Goal: Task Accomplishment & Management: Manage account settings

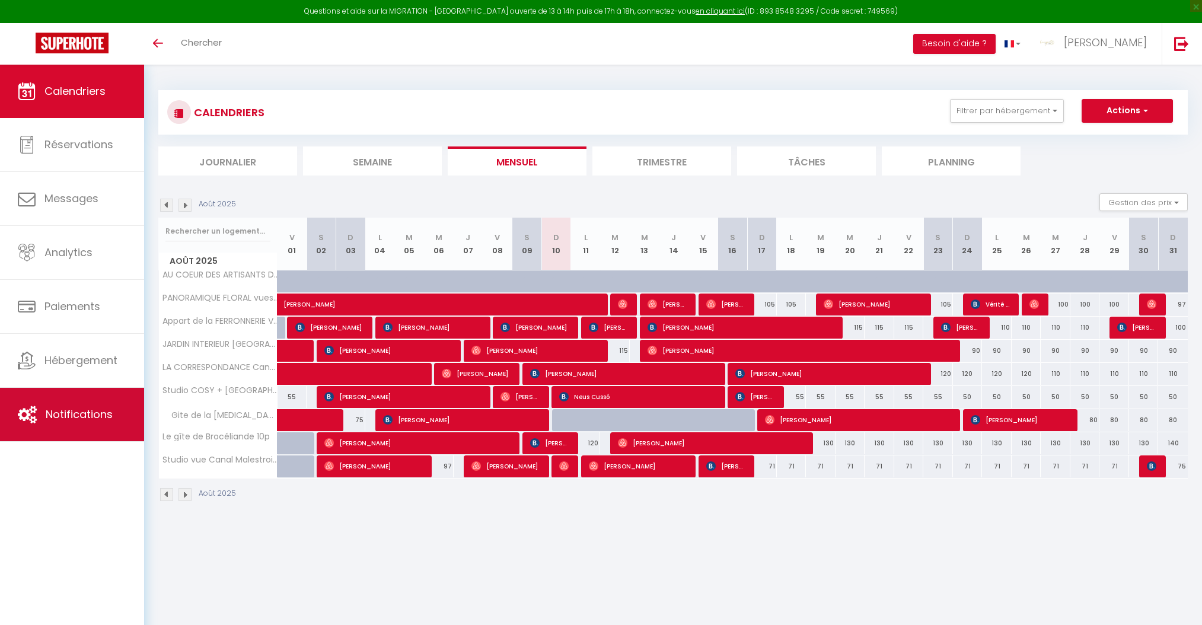
click at [89, 415] on span "Notifications" at bounding box center [79, 414] width 67 height 15
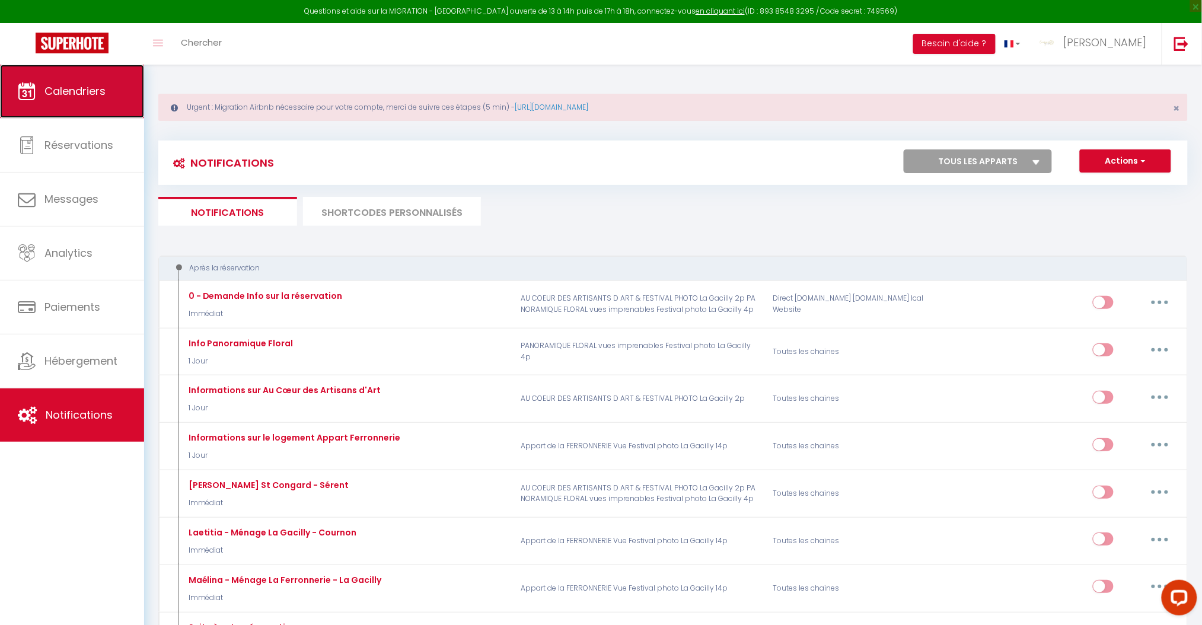
click at [71, 94] on span "Calendriers" at bounding box center [74, 91] width 61 height 15
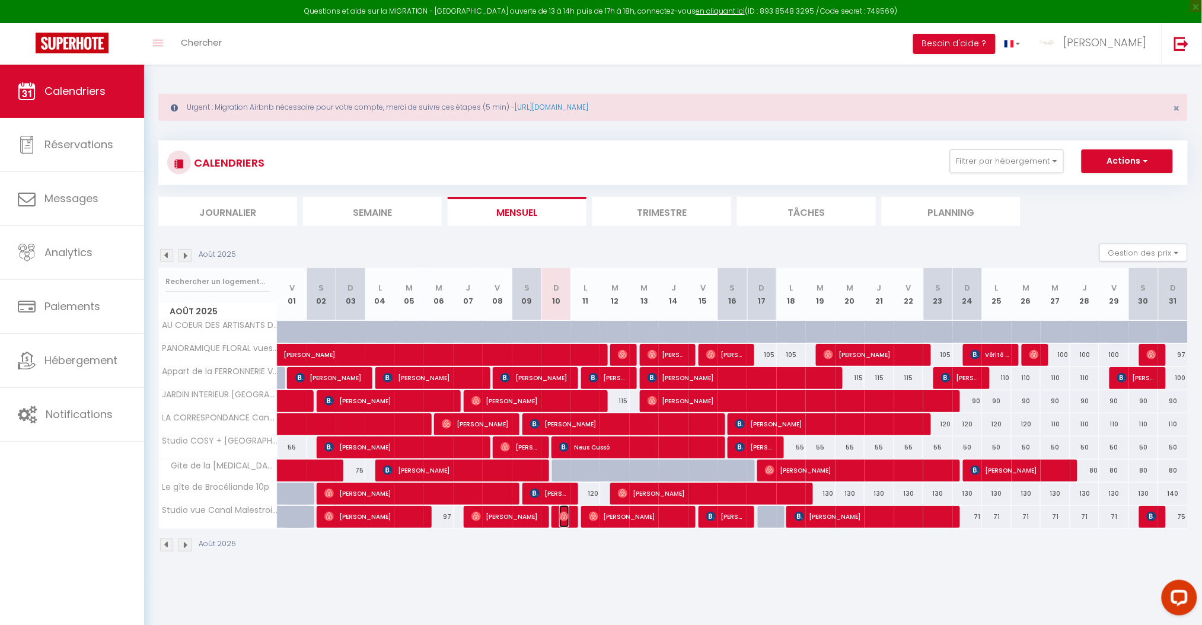
click at [561, 517] on img at bounding box center [563, 516] width 9 height 9
select select "OK"
select select "0"
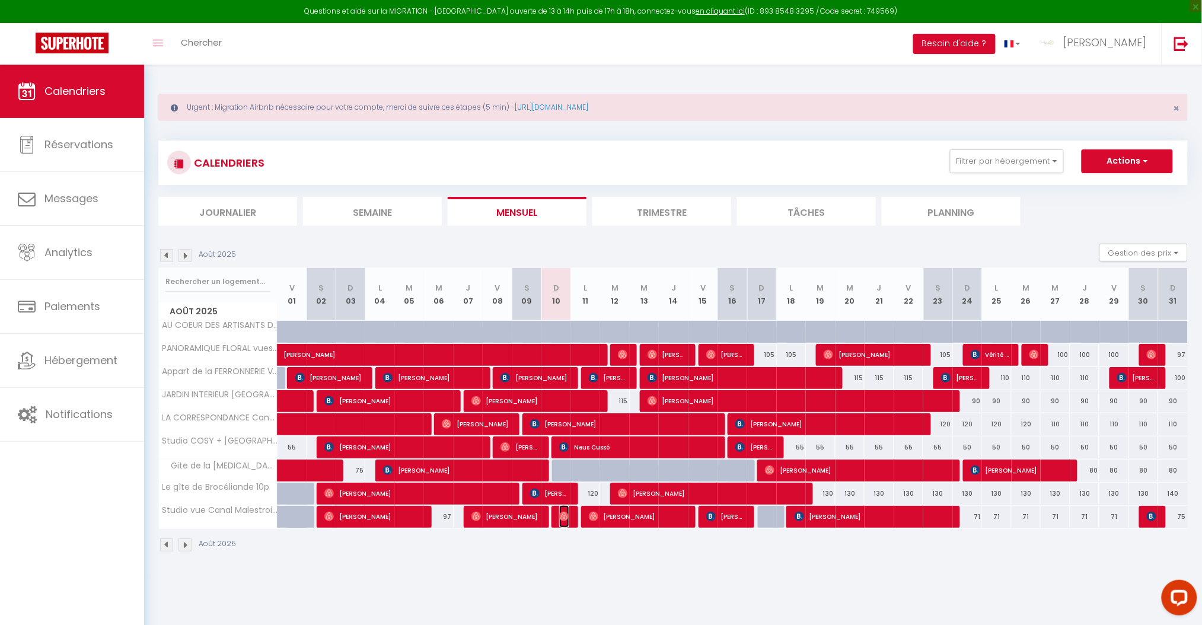
select select "1"
select select
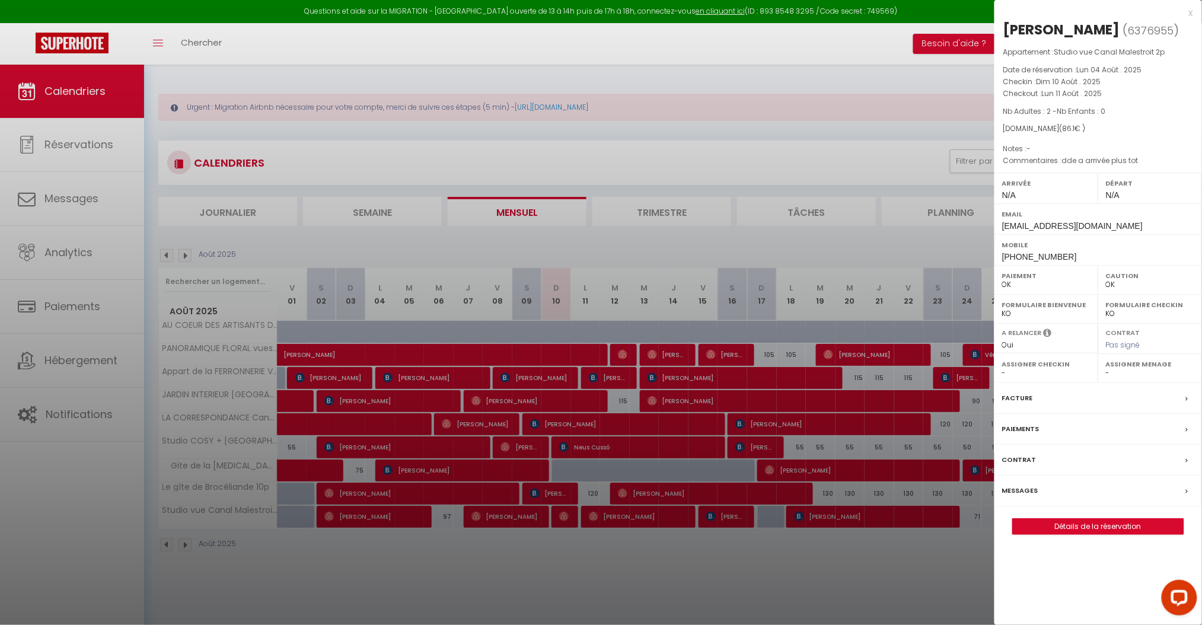
click at [1038, 492] on div "Messages" at bounding box center [1099, 491] width 208 height 31
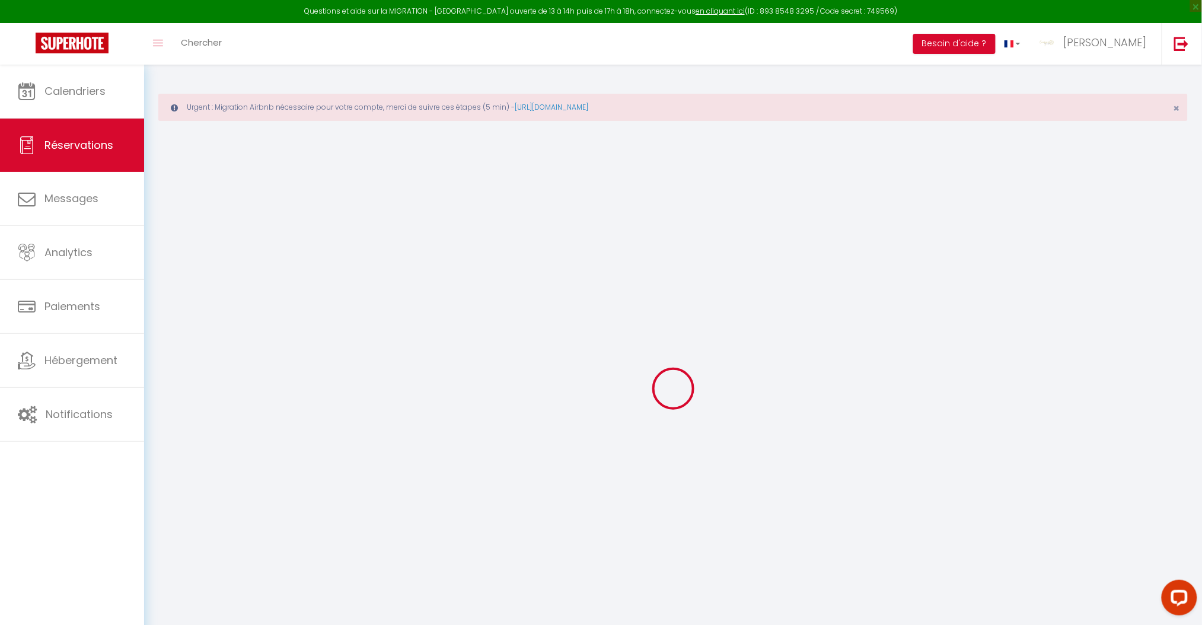
type input "Fabrice"
type input "Kiene"
type input "[EMAIL_ADDRESS][DOMAIN_NAME]"
type input "[PHONE_NUMBER]"
select select
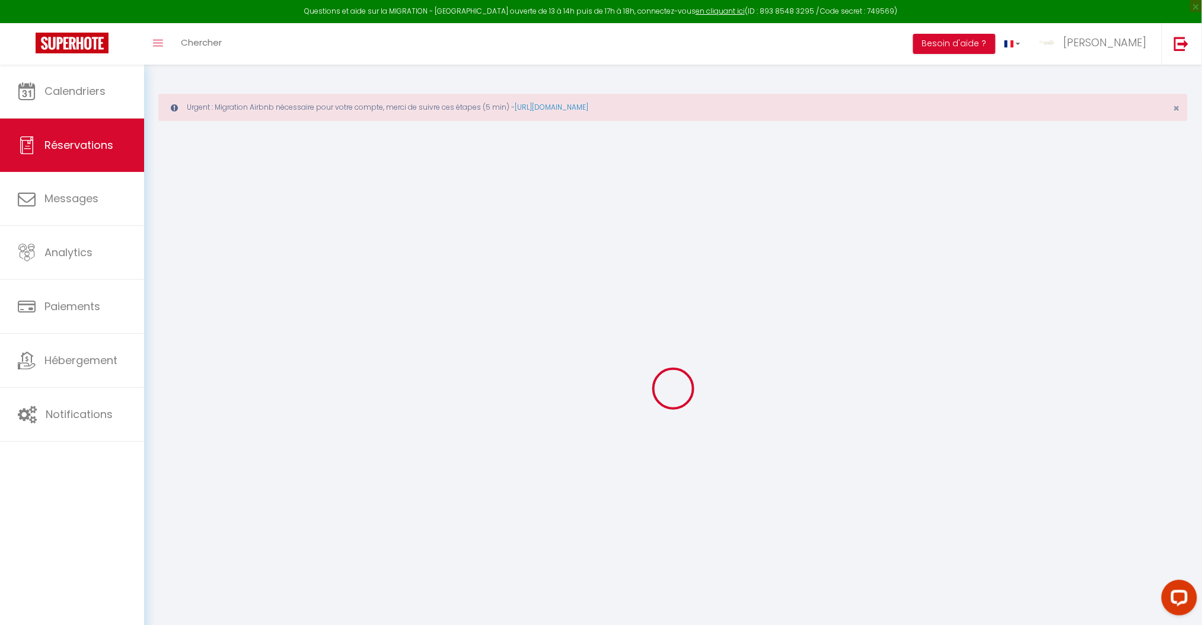
type input "3.02"
select select "74480"
select select "1"
select select
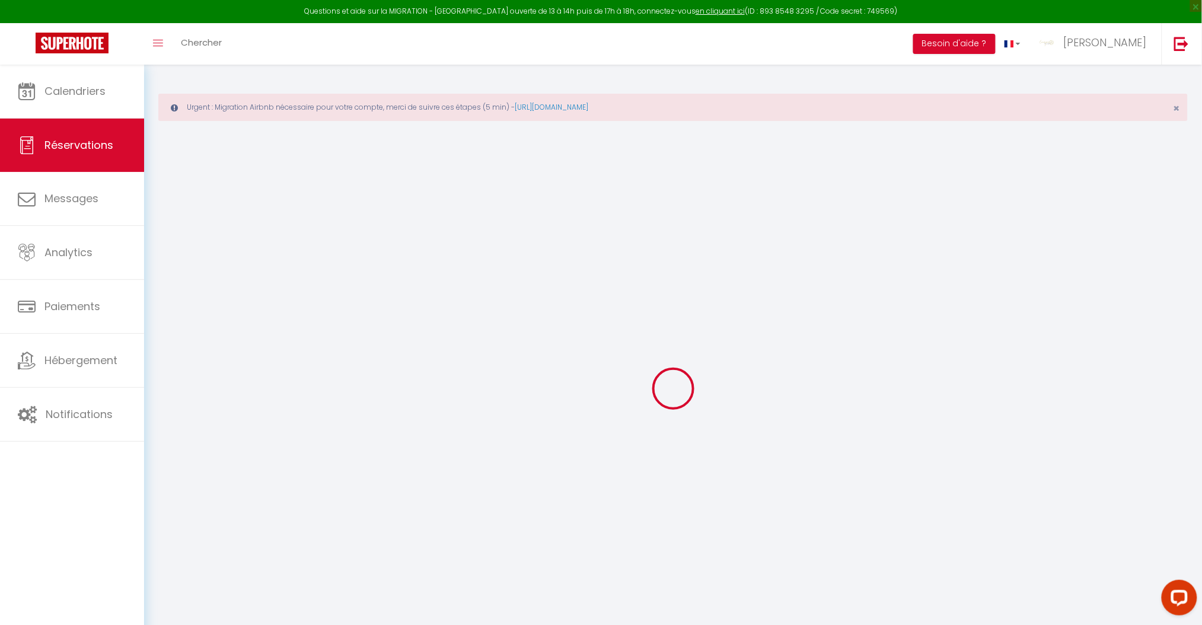
type input "2"
select select "12"
select select
type input "84"
checkbox input "false"
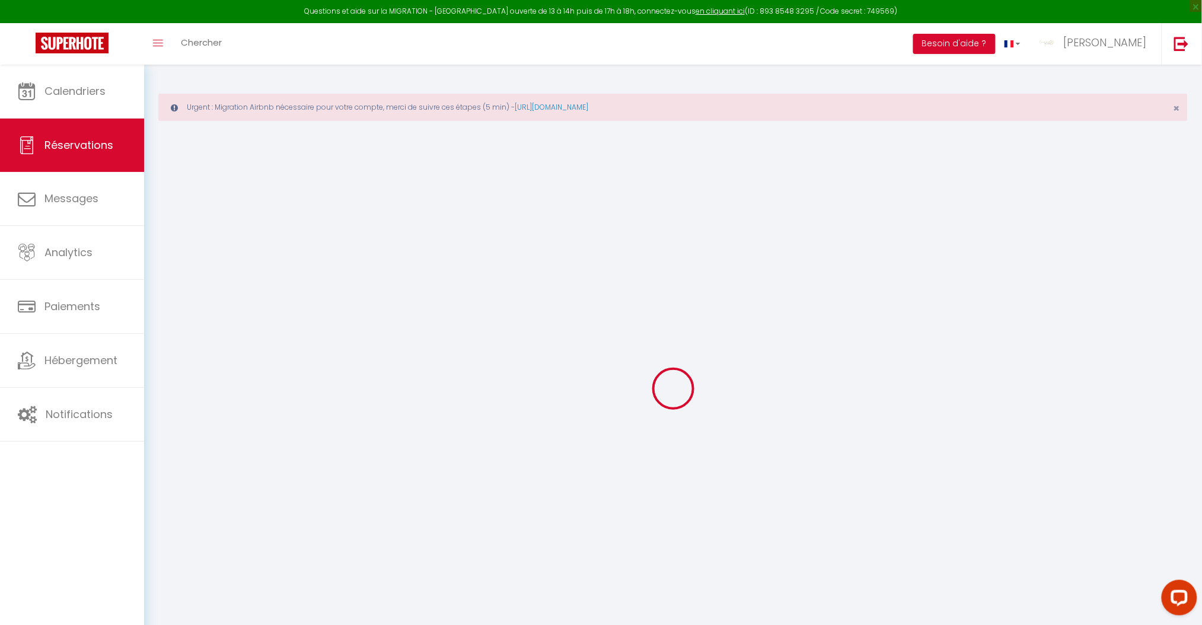
type input "0"
select select "1"
type input "20"
type input "5"
type input "0"
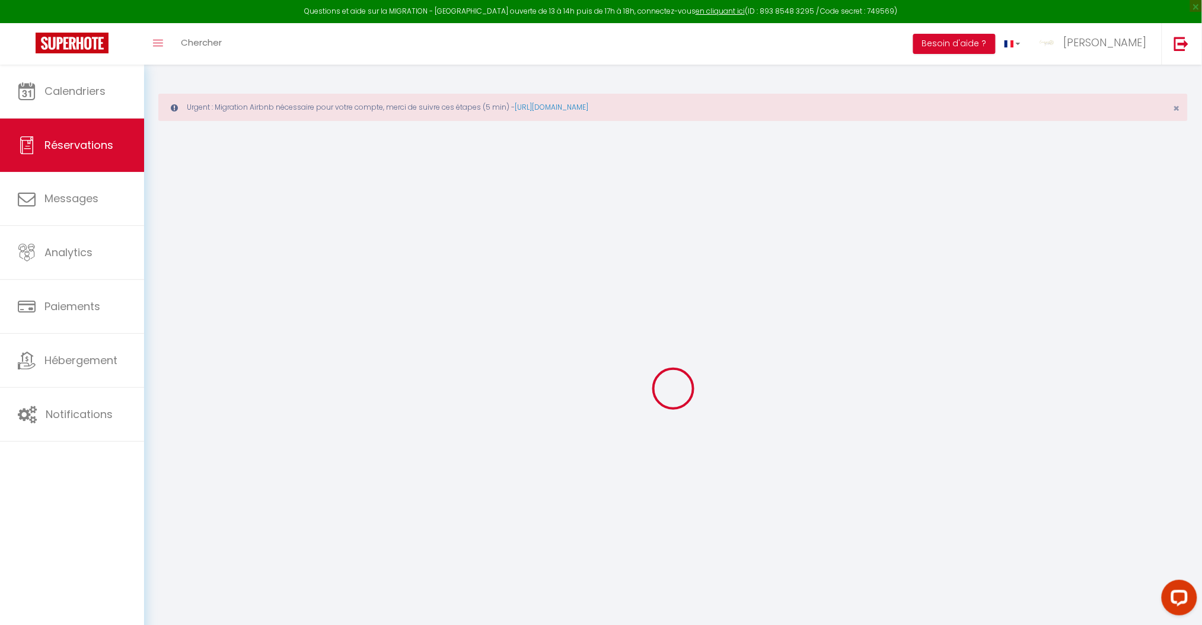
select select
select select "15"
checkbox input "false"
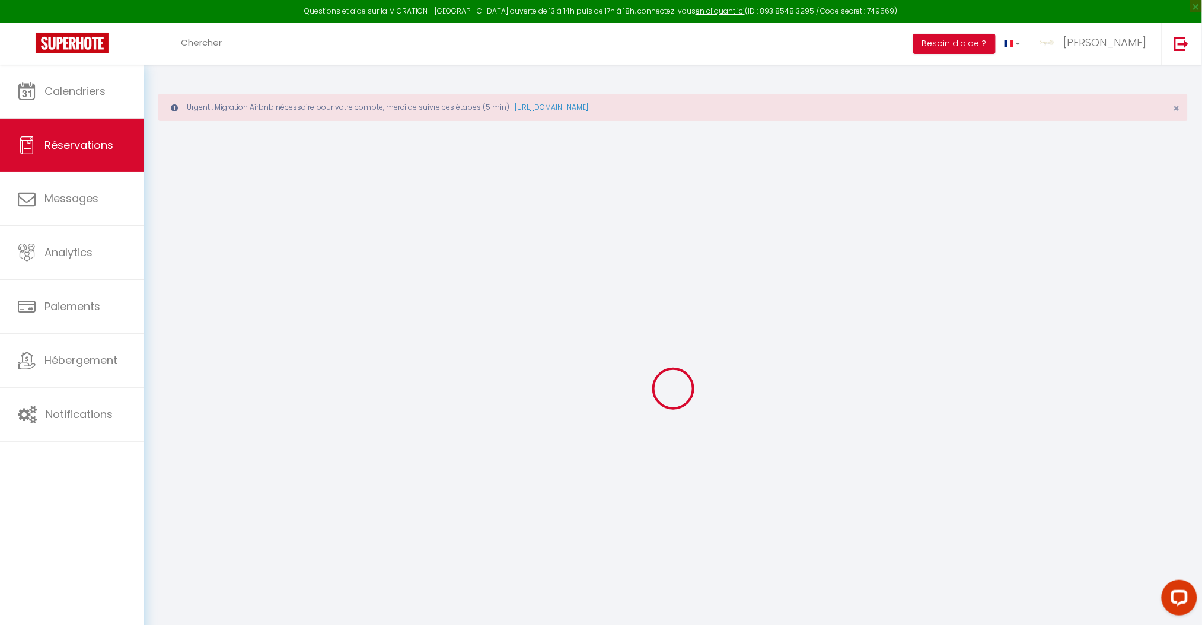
select select
checkbox input "false"
select select
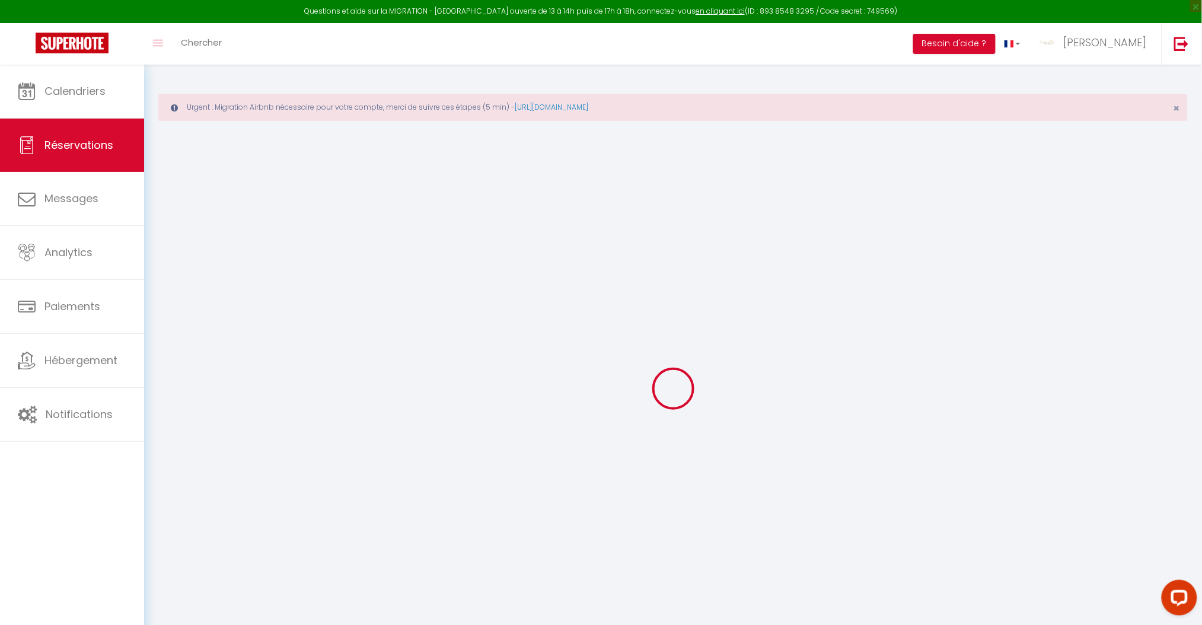
select select
checkbox input "false"
type textarea "dde a arrivée plus tot"
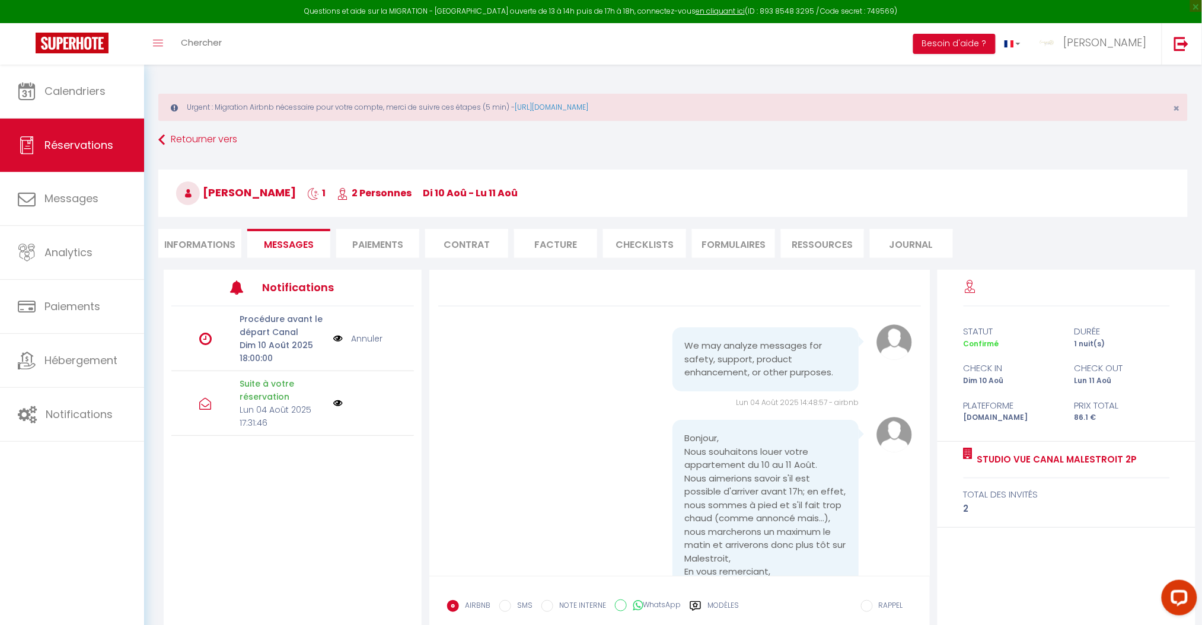
scroll to position [1294, 0]
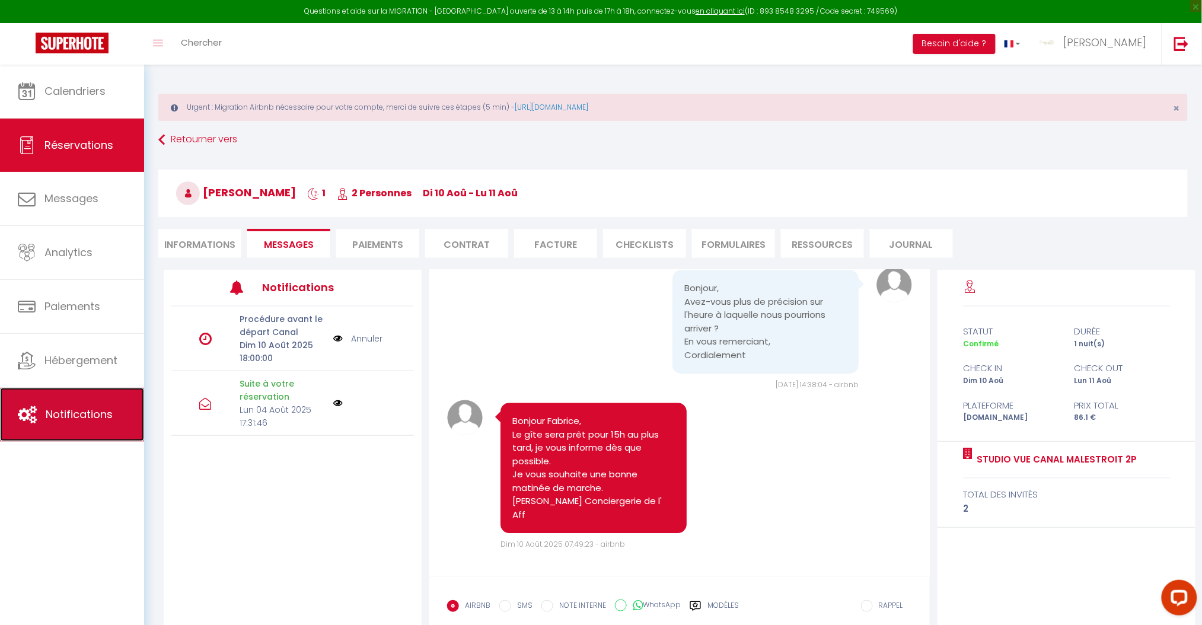
click at [62, 418] on span "Notifications" at bounding box center [79, 414] width 67 height 15
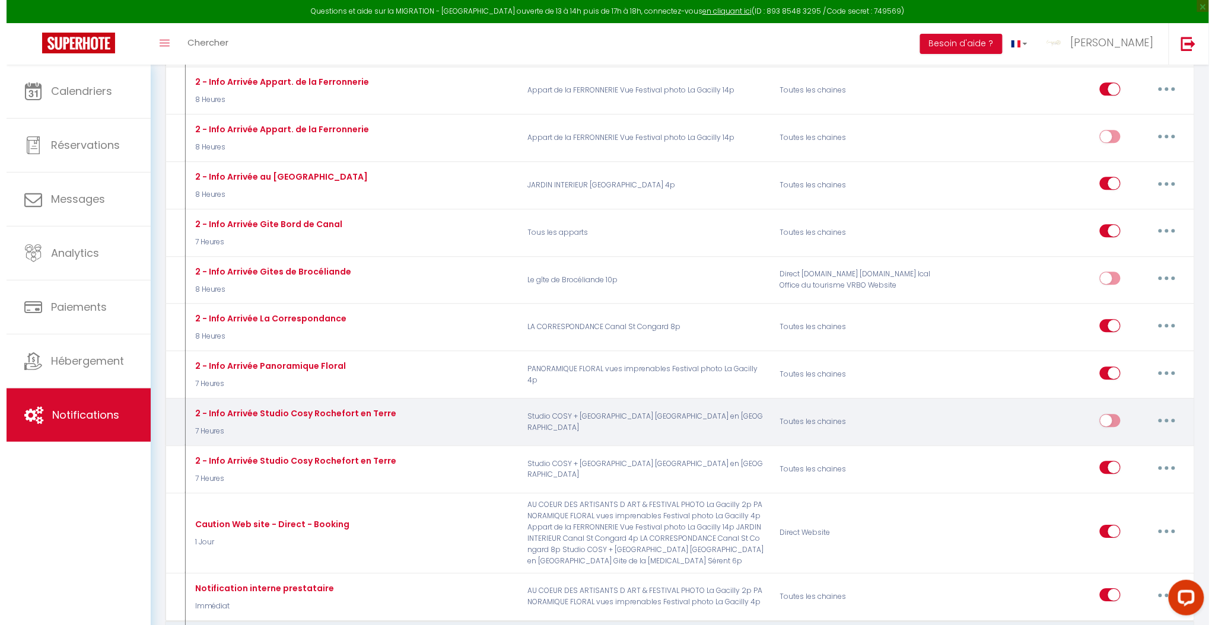
scroll to position [870, 0]
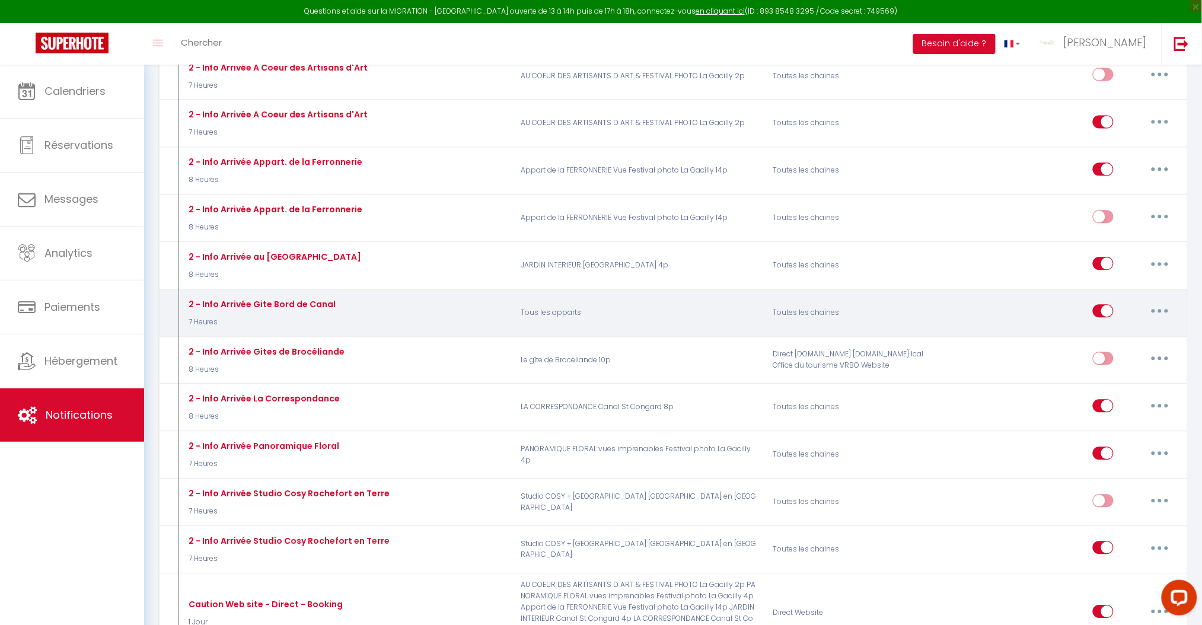
click at [1160, 311] on icon "button" at bounding box center [1160, 311] width 4 height 4
click at [1116, 336] on link "Editer" at bounding box center [1129, 338] width 88 height 20
type input "2 - Info Arrivée Gite Bord de Canal"
select select "7 Heures"
select select "if_deposit_is_paid"
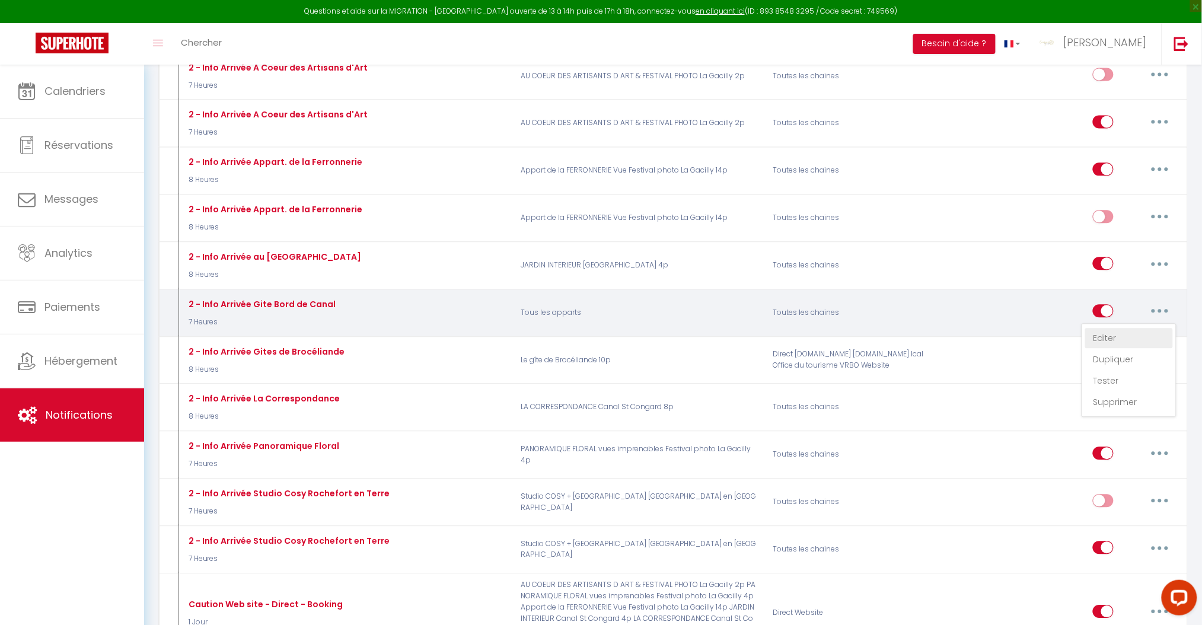
checkbox input "true"
checkbox input "false"
radio input "true"
type input "Procédure d'Arrivée - checkin - [RENTAL:NAME]"
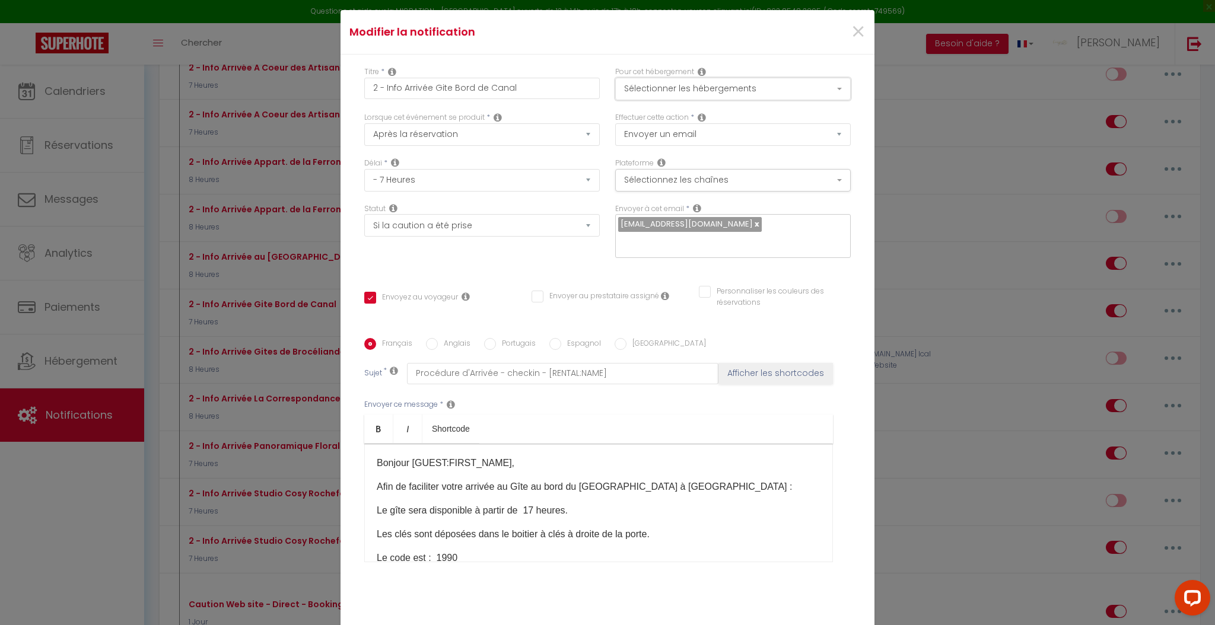
click at [762, 89] on button "Sélectionner les hébergements" at bounding box center [732, 89] width 235 height 23
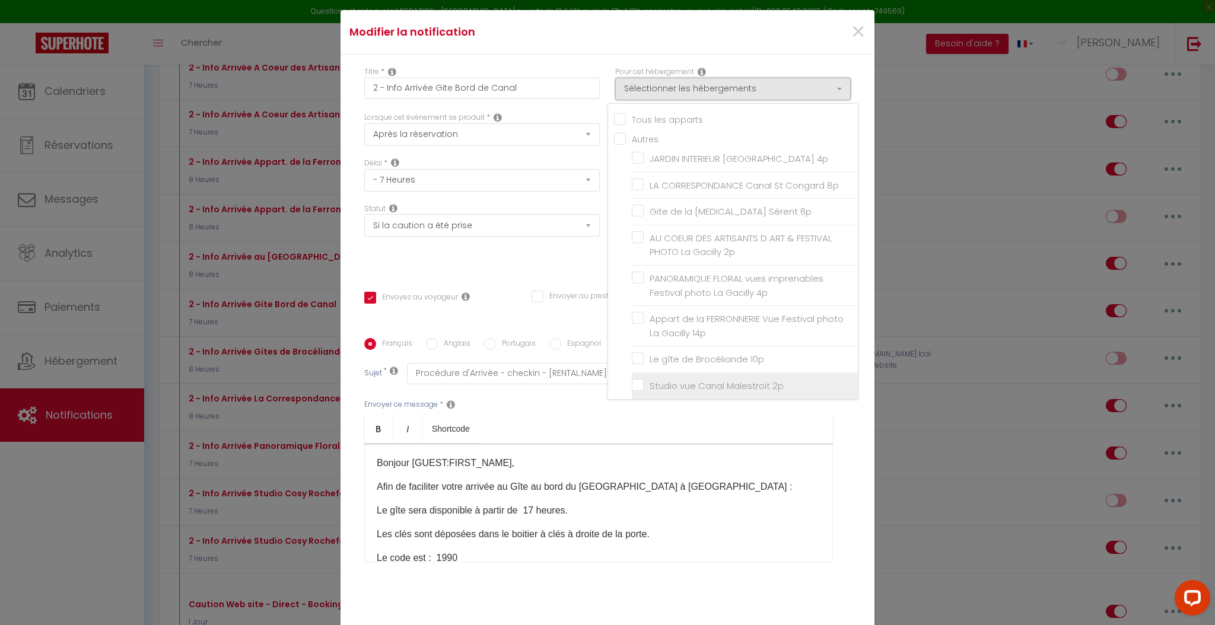
scroll to position [62, 0]
click at [623, 335] on ul "Autres [GEOGRAPHIC_DATA] LA CORRESPONDANCE Canal St Congard 8p Gite de la [MEDI…" at bounding box center [736, 235] width 244 height 307
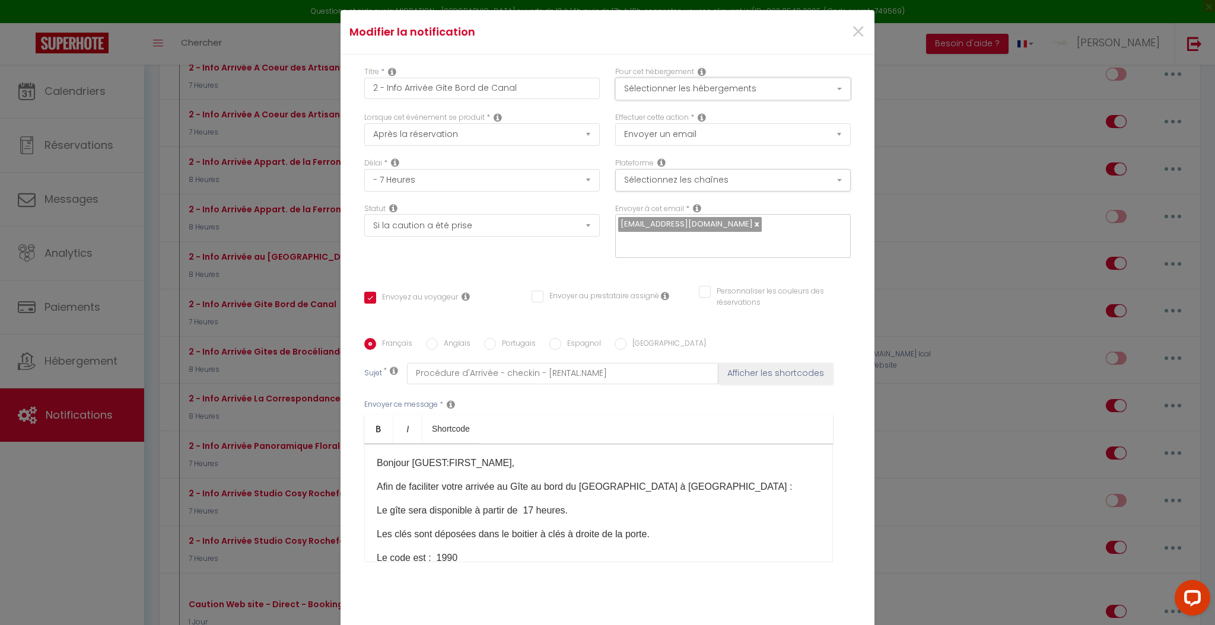
click at [671, 82] on button "Sélectionner les hébergements" at bounding box center [732, 89] width 235 height 23
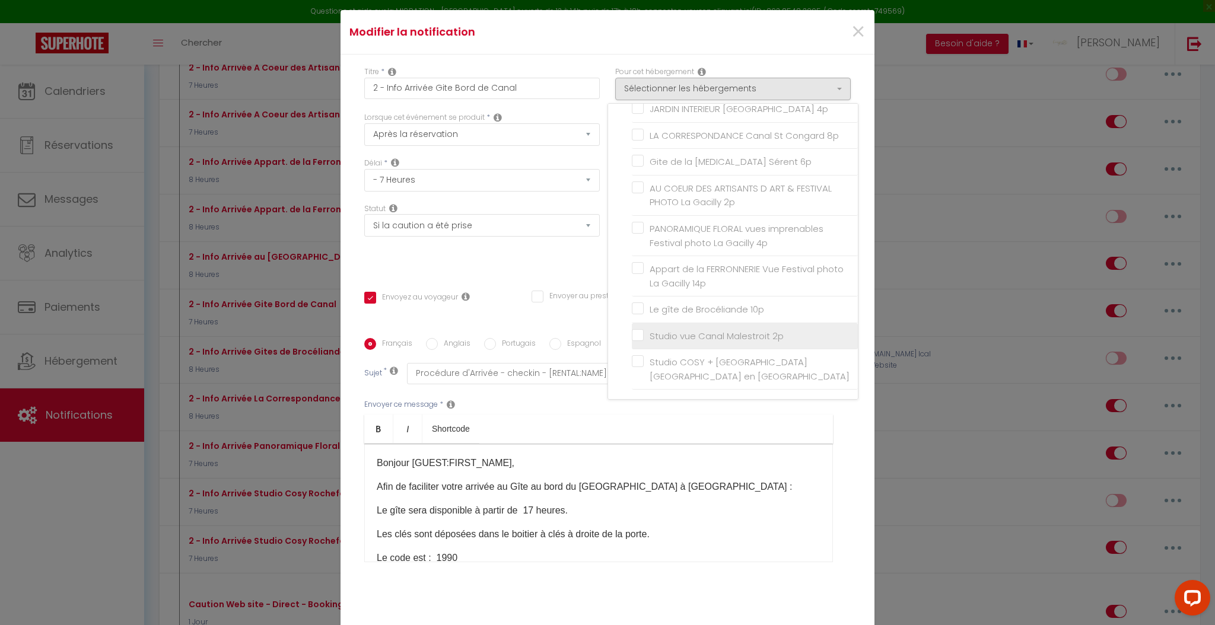
click at [634, 335] on input "Studio vue Canal Malestroit 2p" at bounding box center [745, 336] width 226 height 12
checkbox input "true"
checkbox input "false"
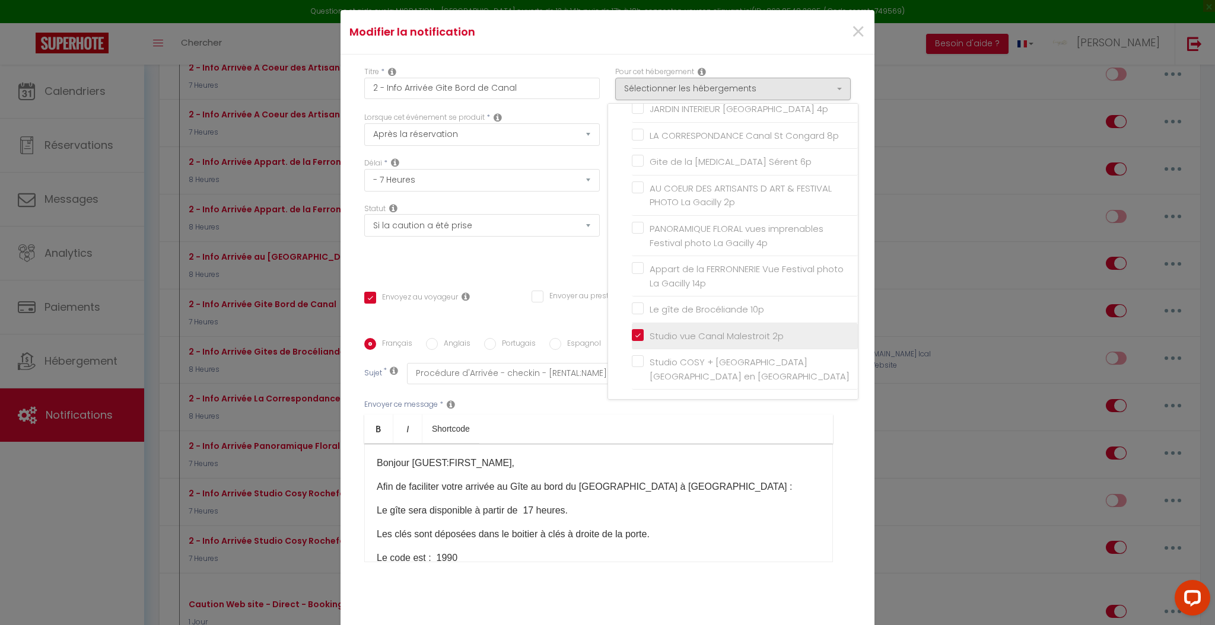
checkbox input "false"
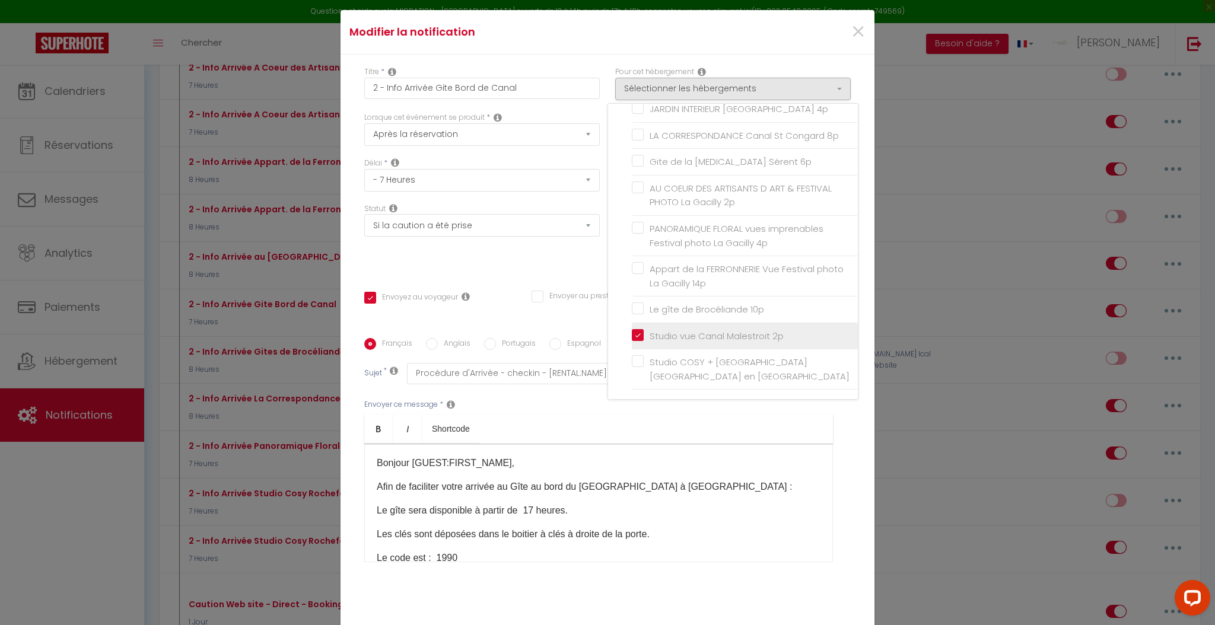
checkbox input "false"
click at [851, 433] on div "Titre * 2 - Info Arrivée Gite Bord de Canal Pour cet hébergement Sélectionner l…" at bounding box center [607, 339] width 534 height 568
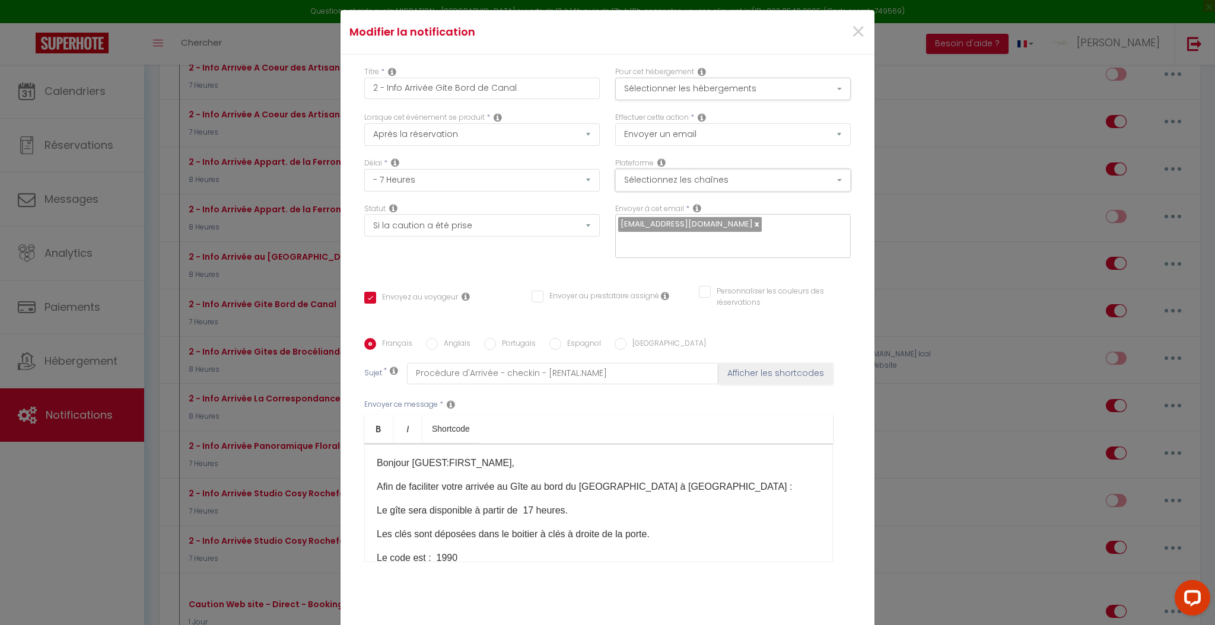
click at [728, 177] on button "Sélectionnez les chaînes" at bounding box center [732, 180] width 235 height 23
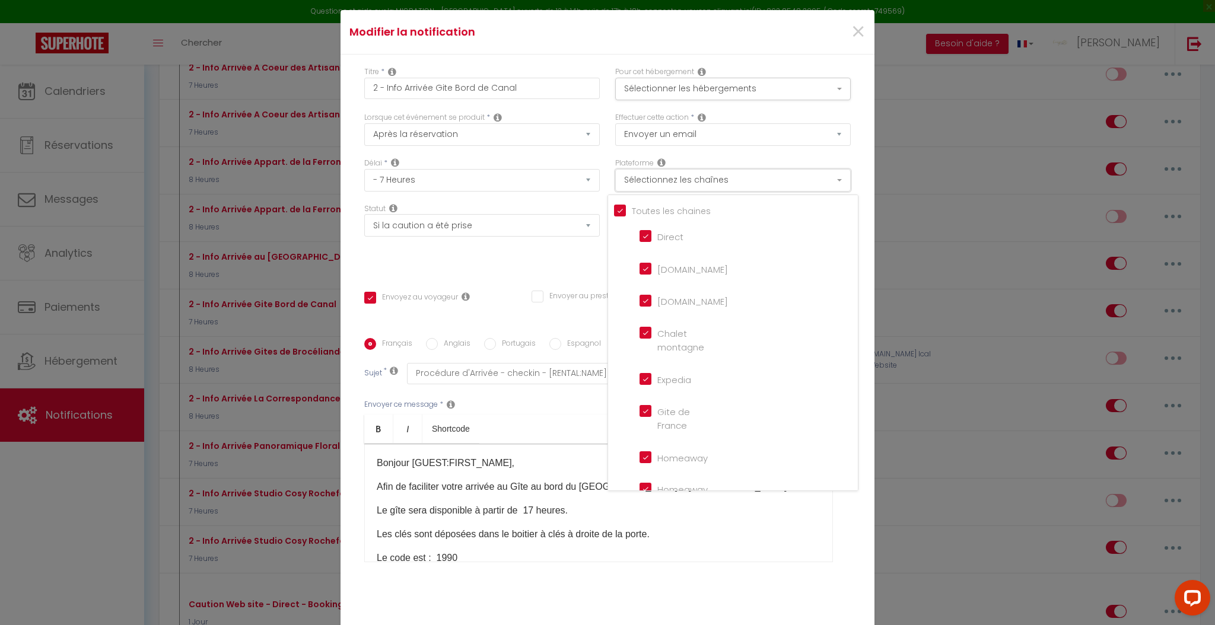
click at [735, 173] on button "Sélectionnez les chaînes" at bounding box center [732, 180] width 235 height 23
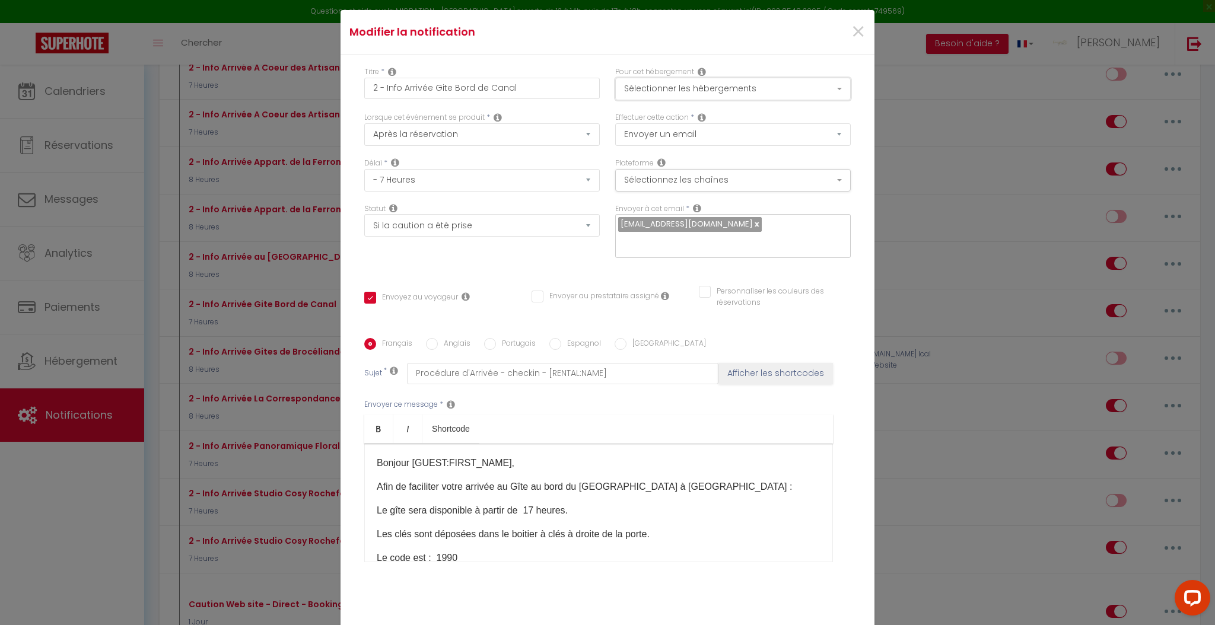
click at [705, 85] on button "Sélectionner les hébergements" at bounding box center [732, 89] width 235 height 23
click at [527, 83] on input "2 - Info Arrivée Gite Bord de Canal" at bounding box center [481, 88] width 235 height 21
type input "2 - Info Arrivée Gite Bord de Cana"
checkbox input "true"
checkbox input "false"
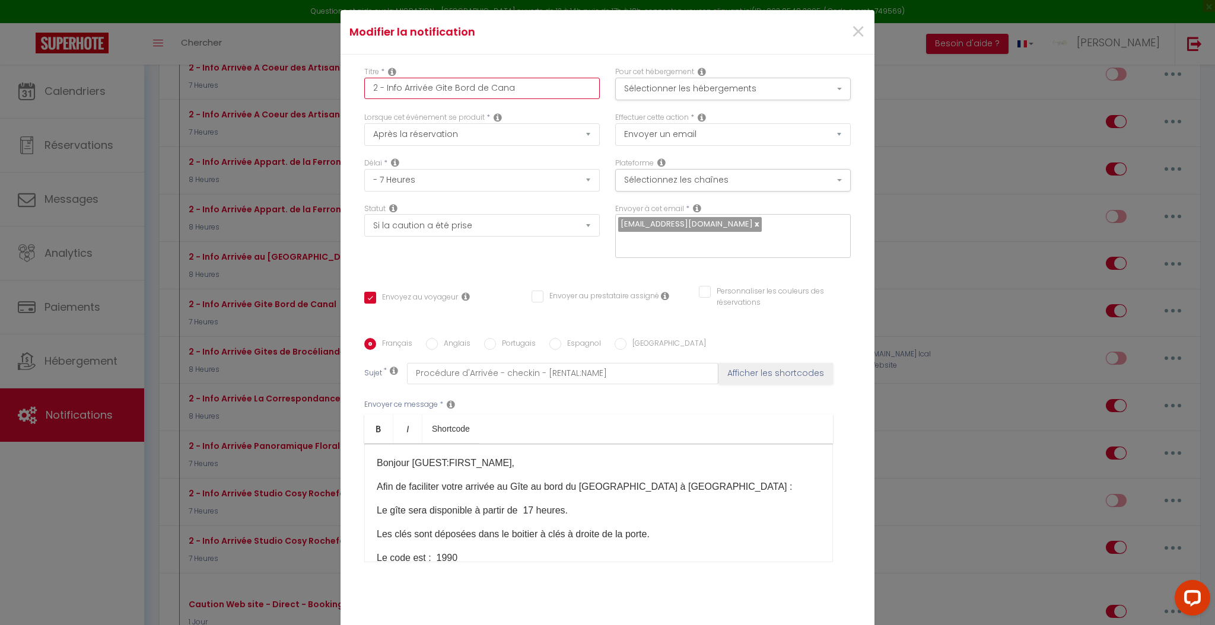
checkbox input "false"
type input "2 - Info Arrivée Gite Bord de Can"
checkbox input "true"
checkbox input "false"
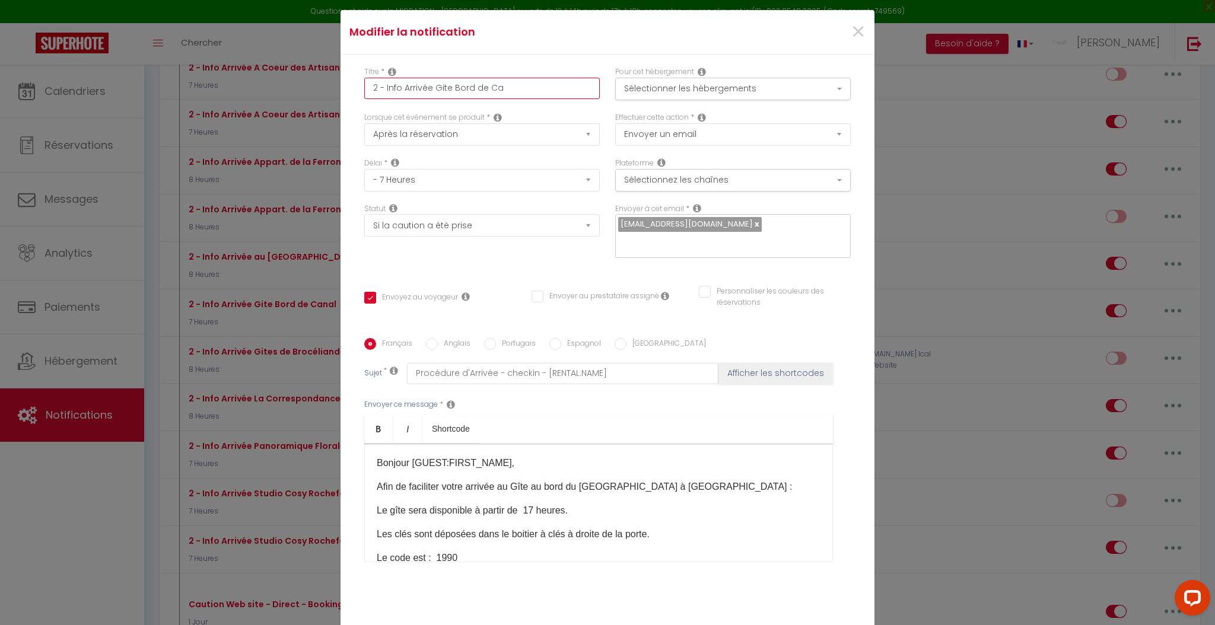
type input "2 - Info Arrivée Gite Bord de C"
checkbox input "true"
checkbox input "false"
type input "2 - Info Arrivée Gite Bord de"
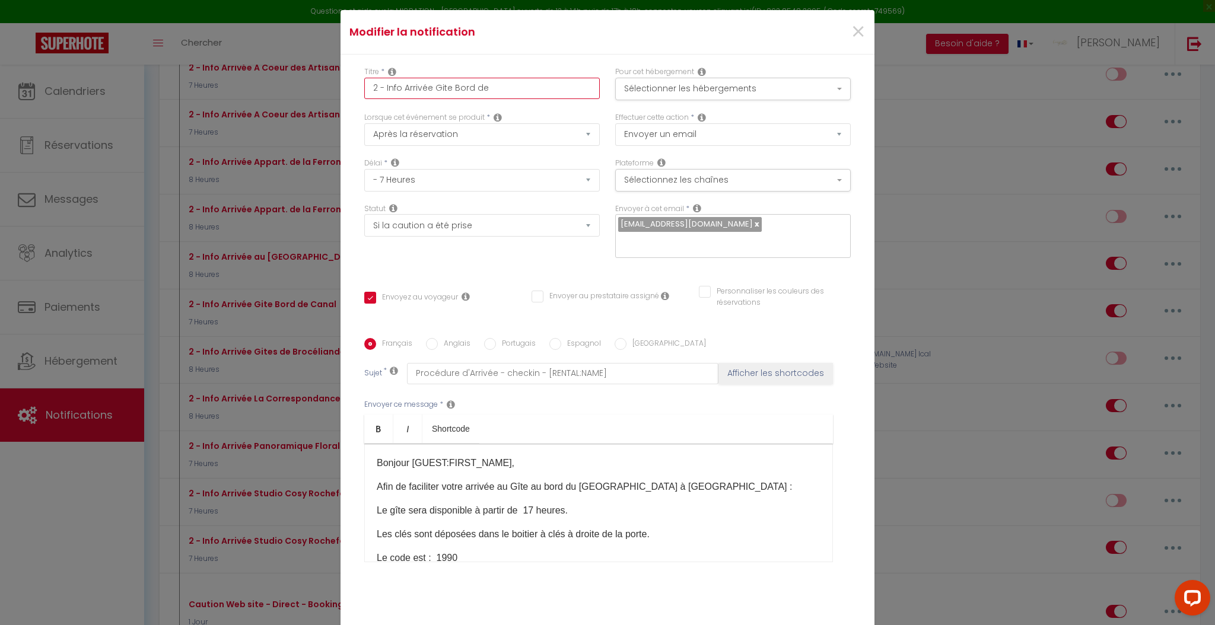
checkbox input "true"
checkbox input "false"
type input "2 - Info Arrivée Gite Bord d"
checkbox input "true"
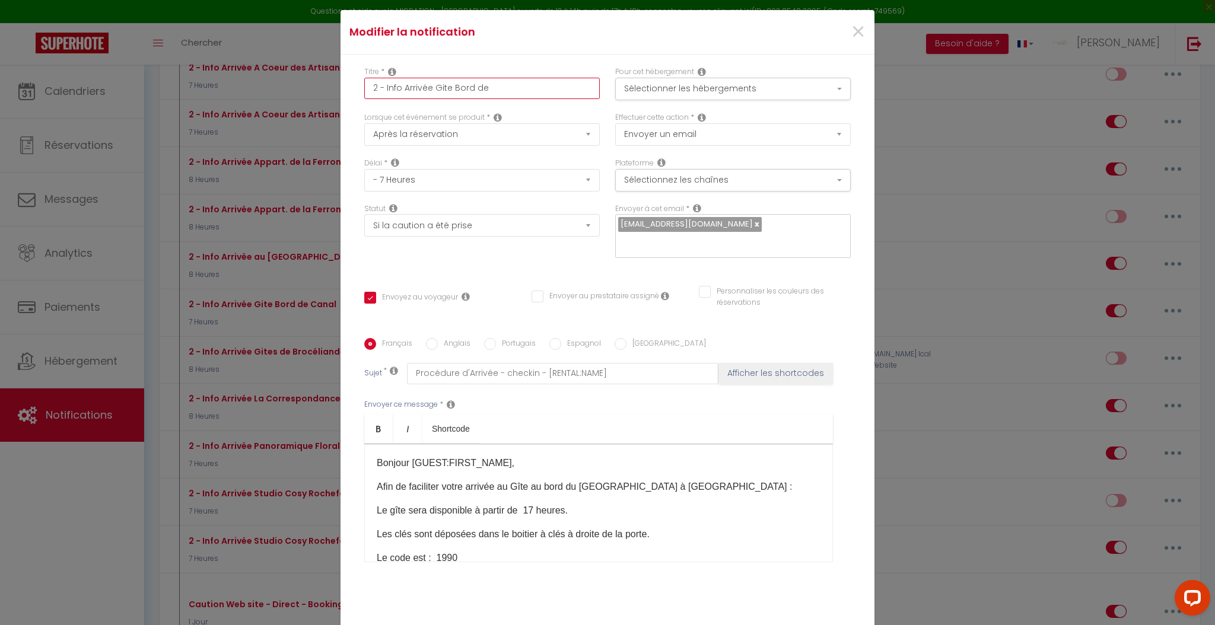
checkbox input "false"
type input "2 - Info Arrivée Gite Bord"
checkbox input "true"
checkbox input "false"
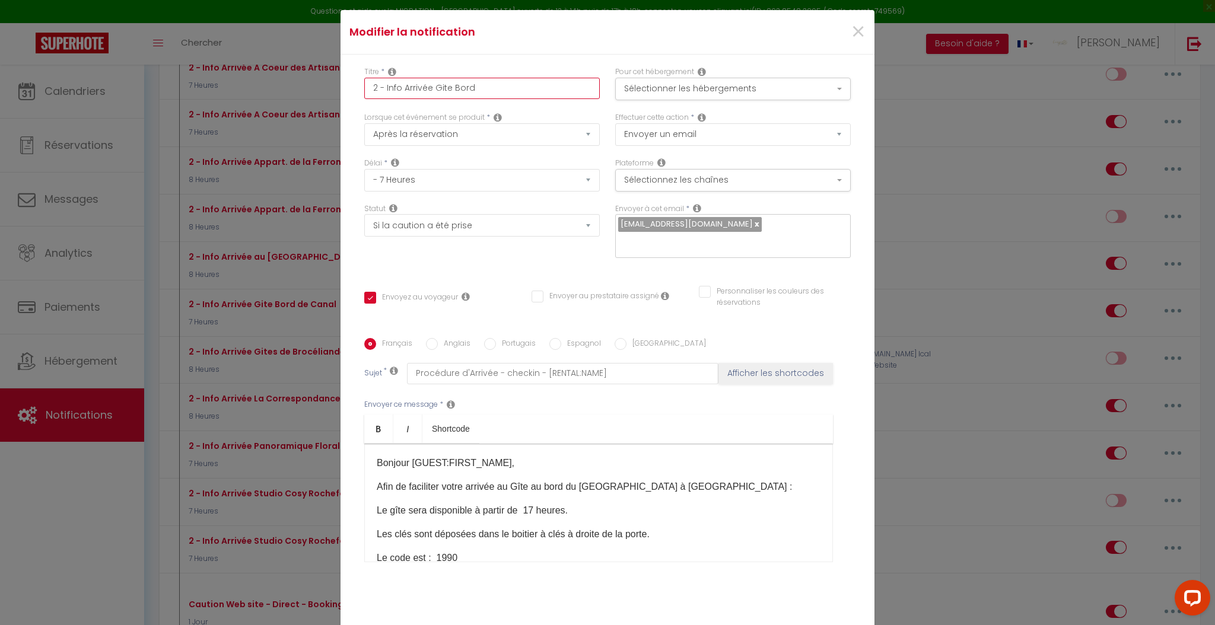
checkbox input "false"
type input "2 - Info Arrivée Gite Bo"
checkbox input "true"
checkbox input "false"
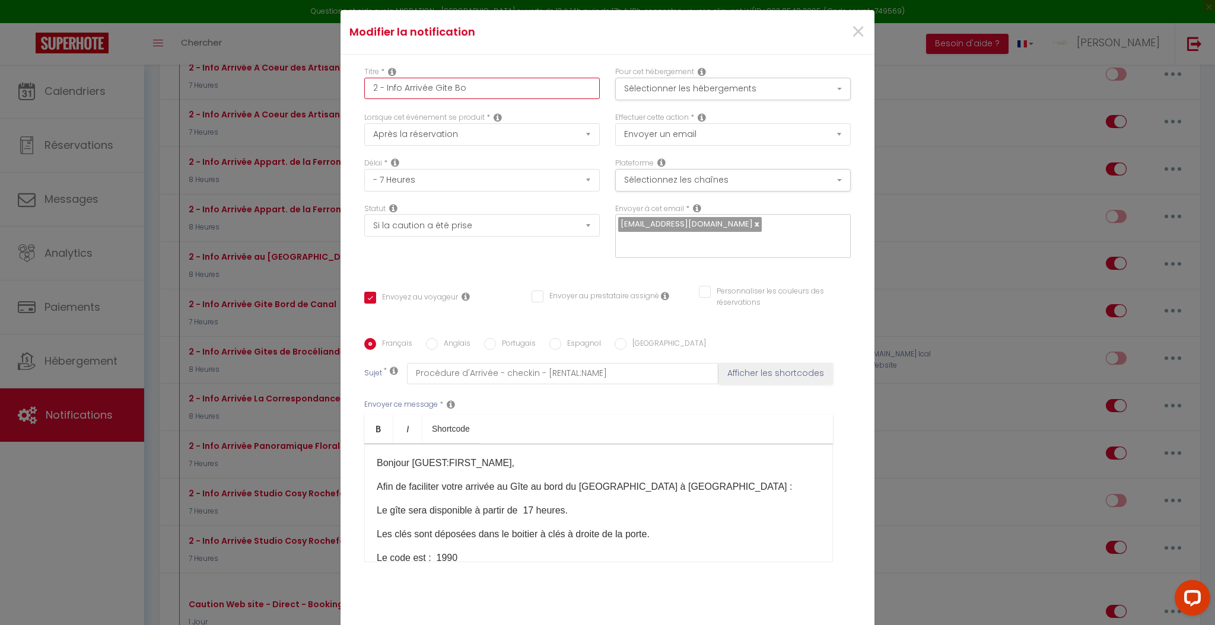
checkbox input "true"
checkbox input "false"
type input "2 - Info Arrivée Gite B"
checkbox input "true"
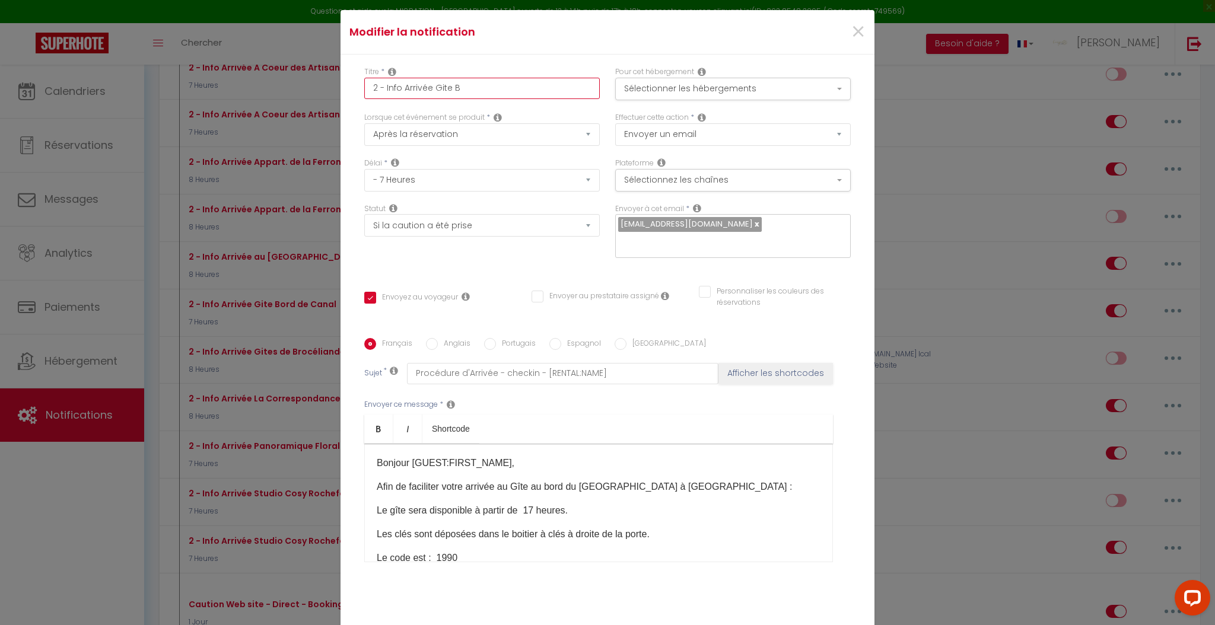
checkbox input "false"
type input "2 - Info Arrivée Gite"
checkbox input "true"
checkbox input "false"
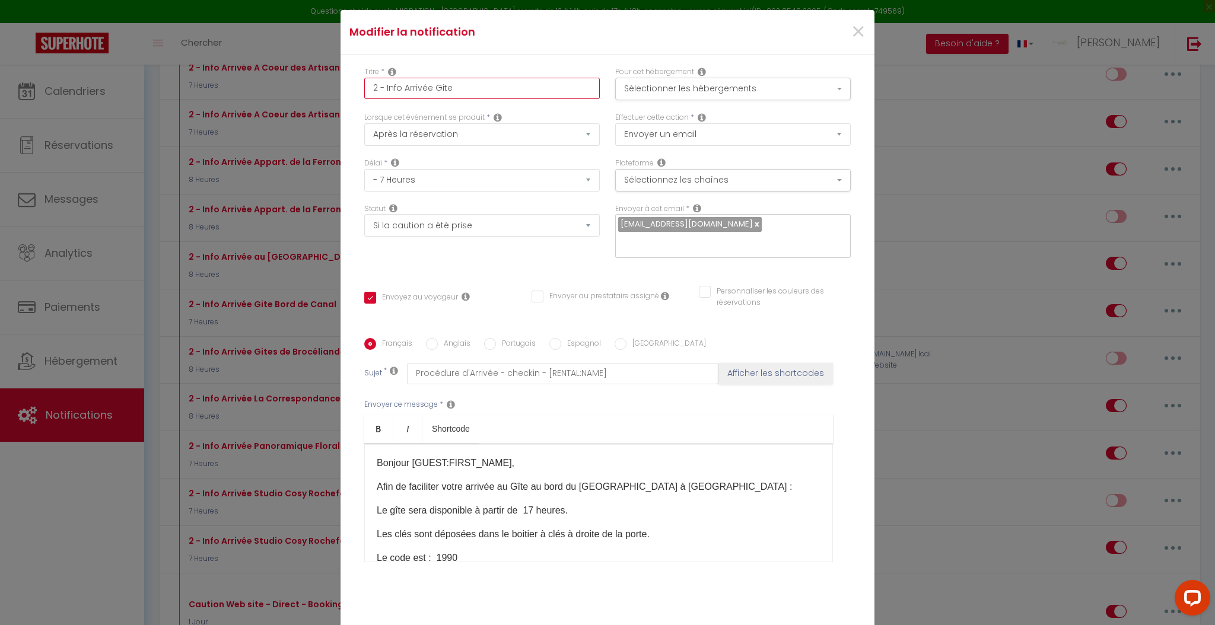
checkbox input "false"
type input "2 - Info Arrivée Gite"
checkbox input "true"
checkbox input "false"
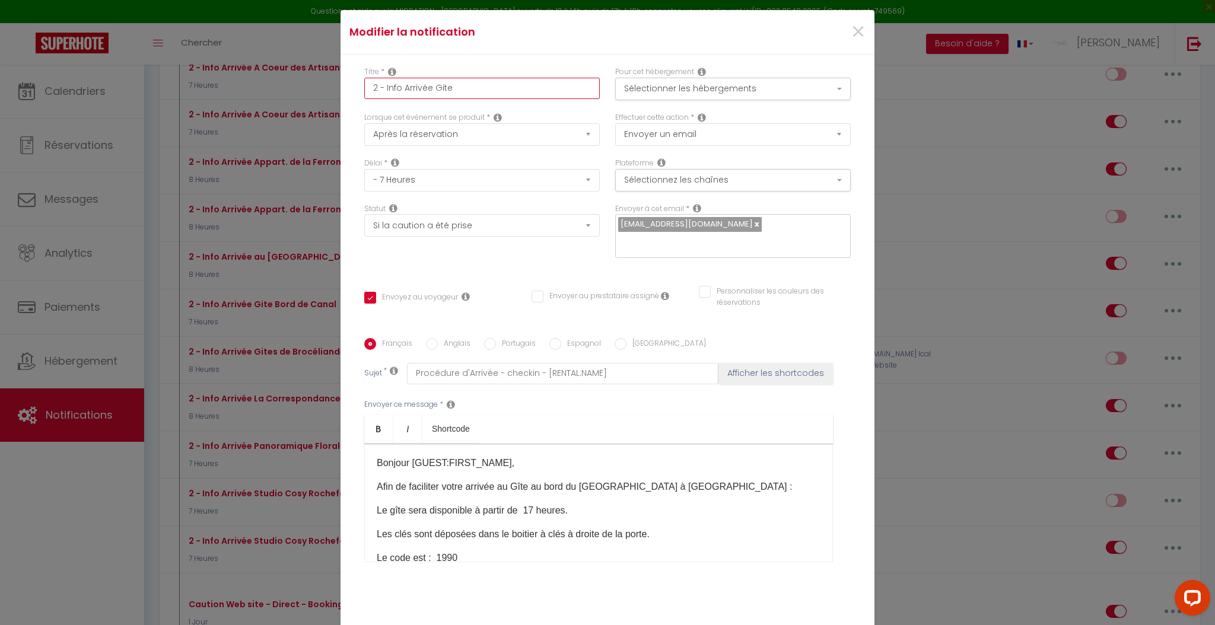
type input "2 - Info Arrivée Git"
checkbox input "true"
checkbox input "false"
type input "2 - Info Arrivée Gi"
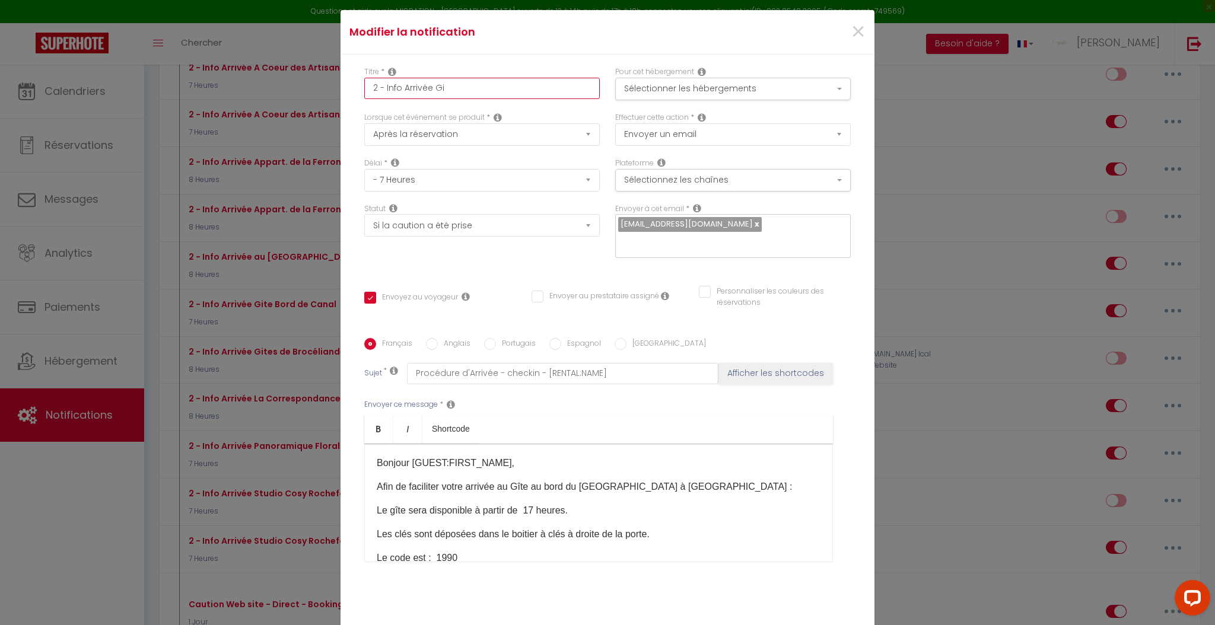
checkbox input "true"
checkbox input "false"
type input "2 - Info Arrivée G"
checkbox input "true"
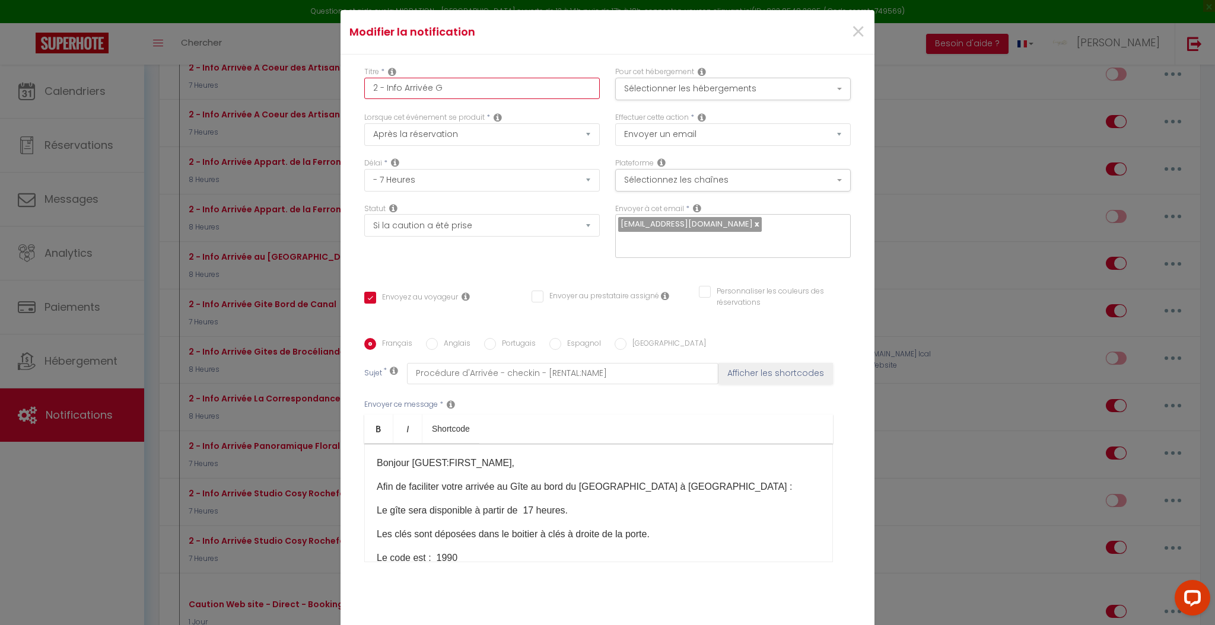
checkbox input "false"
type input "2 - Info Arrivée"
checkbox input "true"
checkbox input "false"
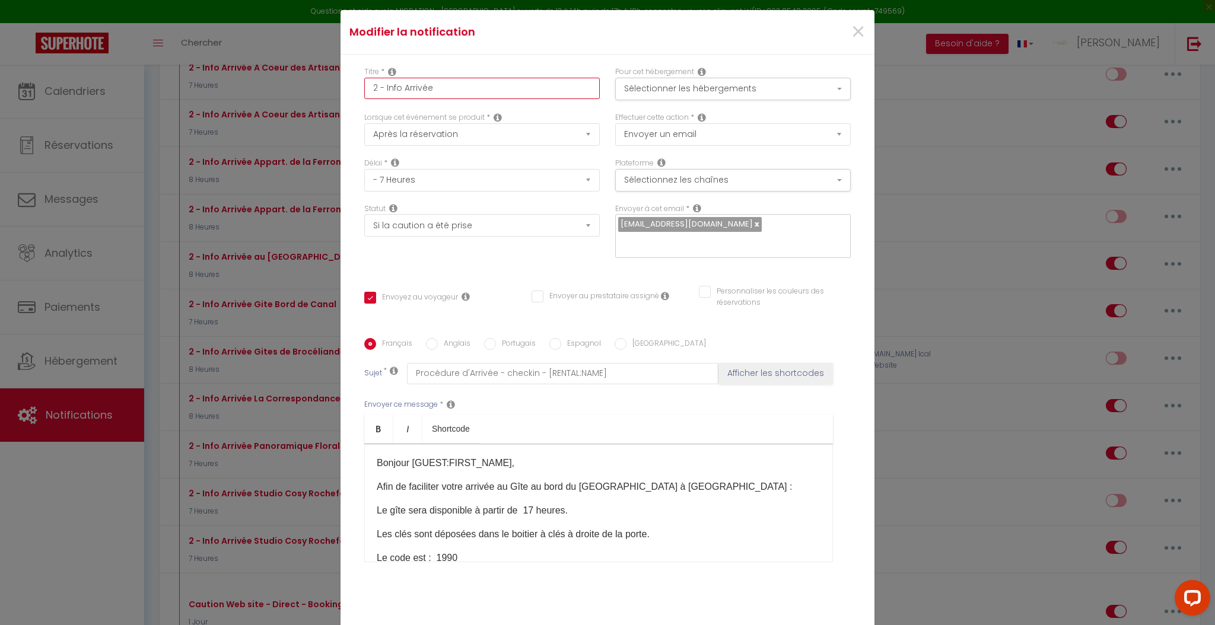
checkbox input "false"
type input "2 - Info Arrivée S"
checkbox input "true"
checkbox input "false"
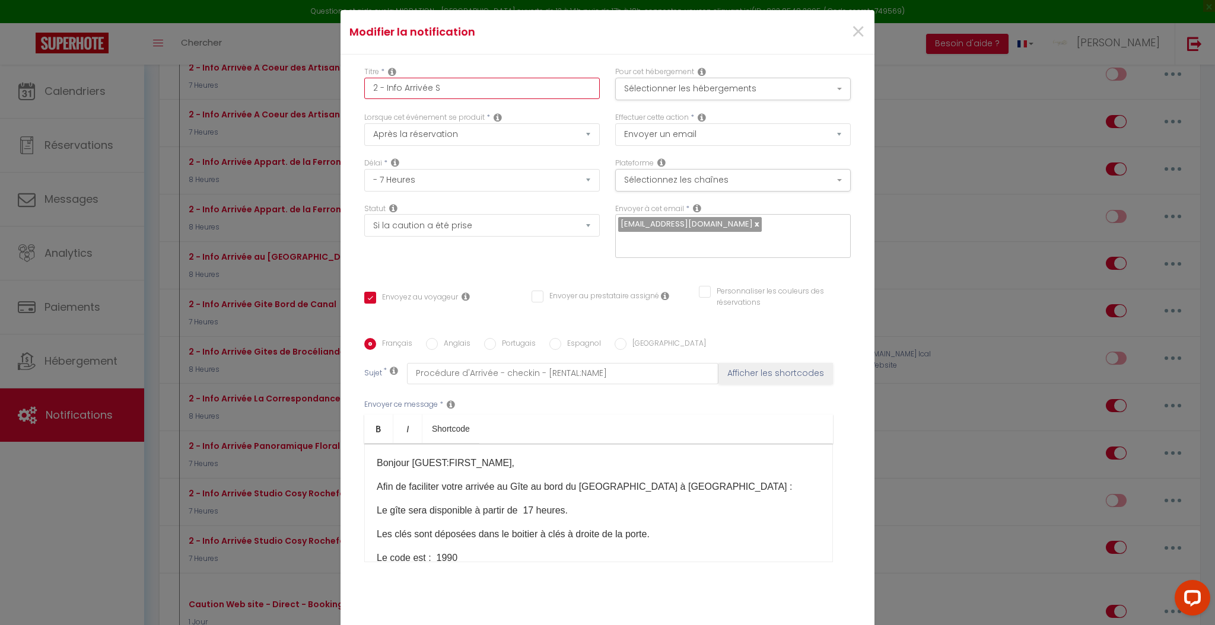
type input "2 - Info Arrivée St"
checkbox input "true"
checkbox input "false"
type input "2 - Info Arrivée Stu"
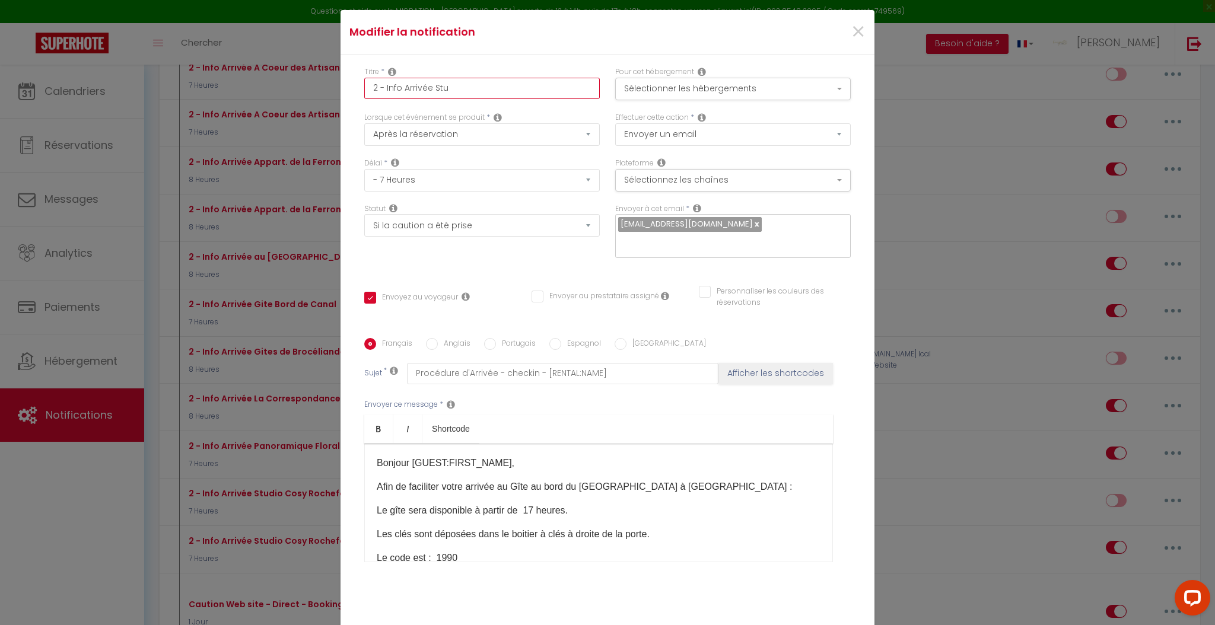
checkbox input "true"
checkbox input "false"
type input "2 - Info Arrivée Stud"
checkbox input "true"
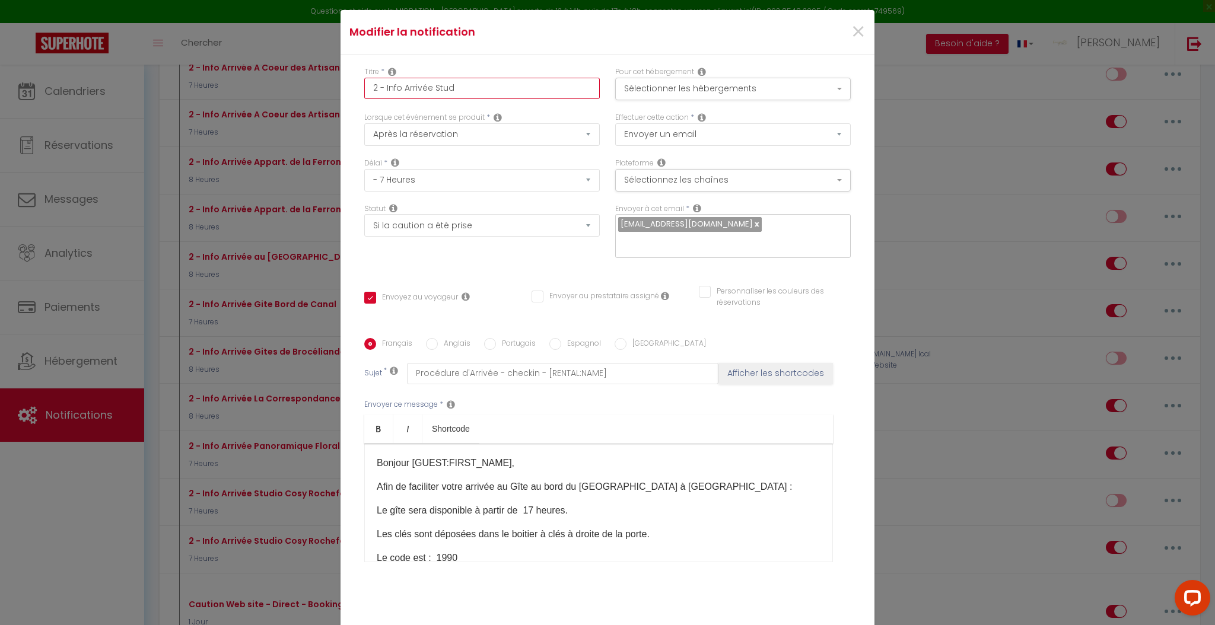
checkbox input "false"
type input "2 - Info Arrivée Studi"
checkbox input "true"
checkbox input "false"
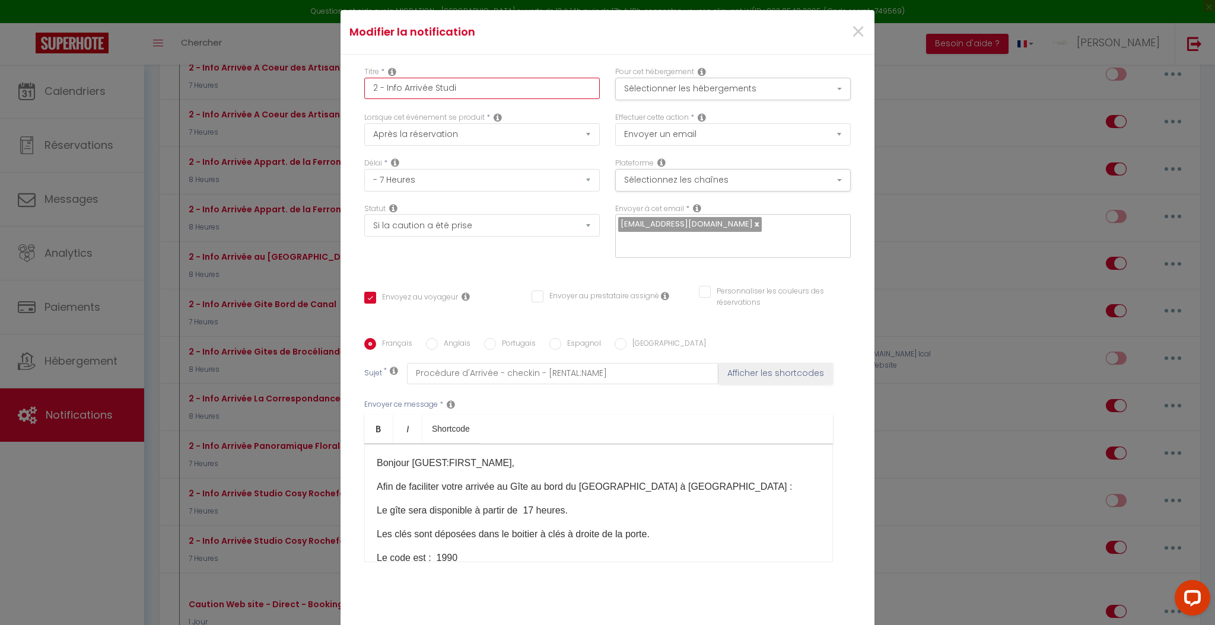
checkbox input "false"
type input "2 - Info Arrivée Studio"
checkbox input "true"
checkbox input "false"
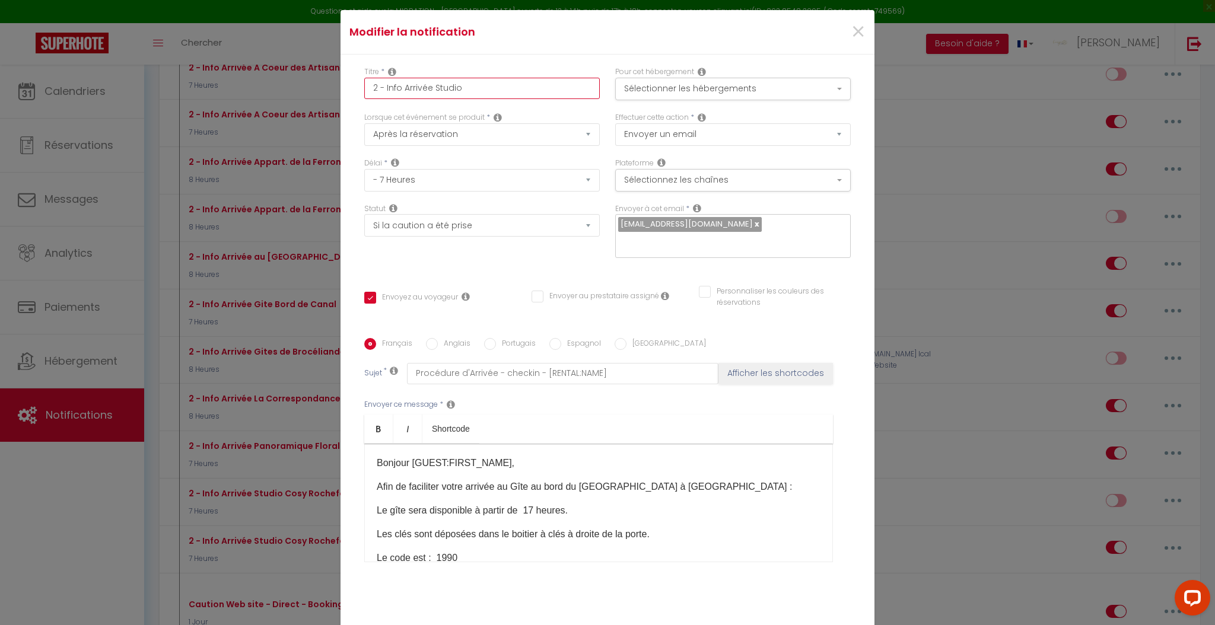
type input "2 - Info Arrivée Studio"
checkbox input "true"
checkbox input "false"
type input "2 - Info Arrivée Studio M"
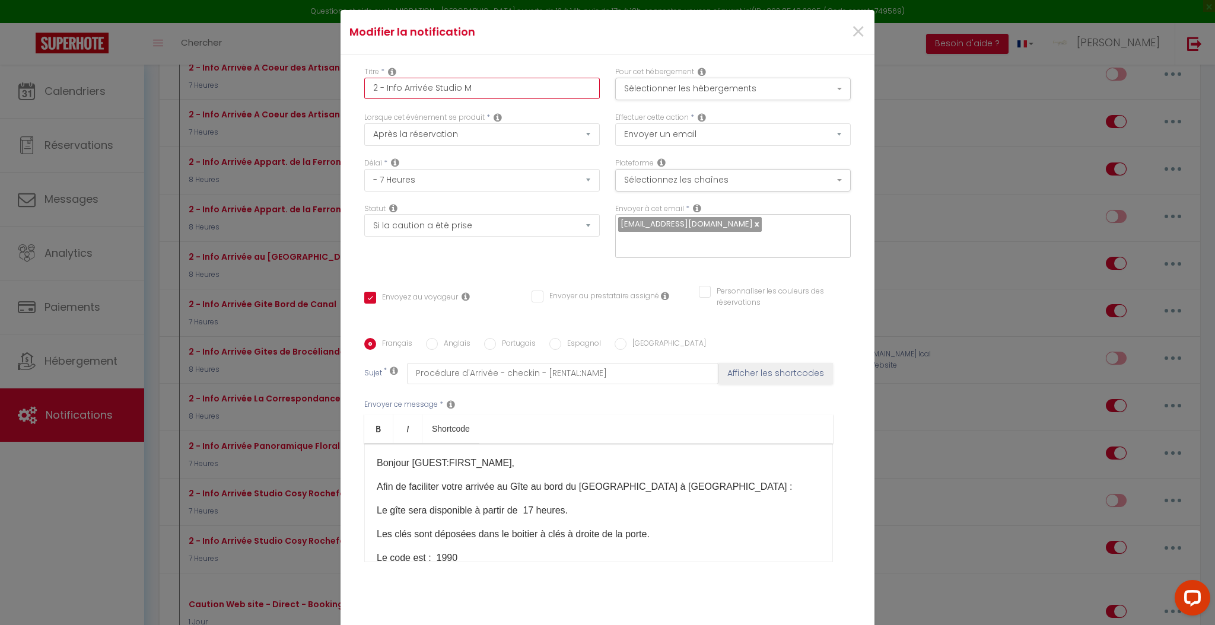
checkbox input "true"
checkbox input "false"
type input "2 - Info Arrivée Studio Ma"
checkbox input "true"
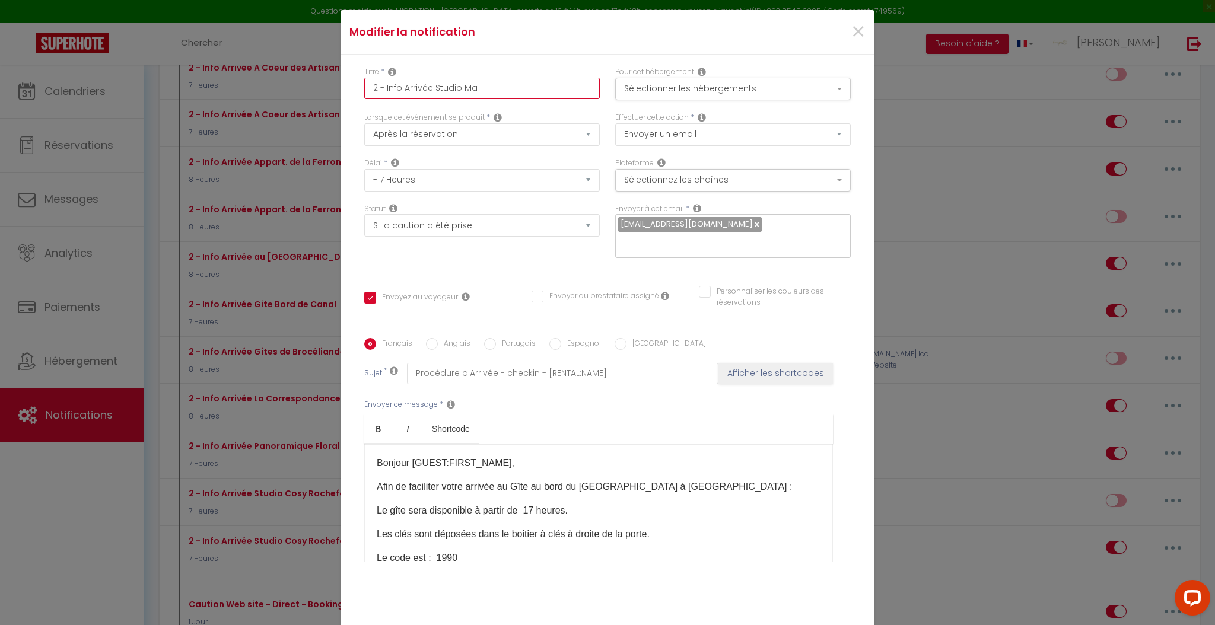
checkbox input "false"
type input "2 - Info Arrivée Studio Mal"
checkbox input "true"
checkbox input "false"
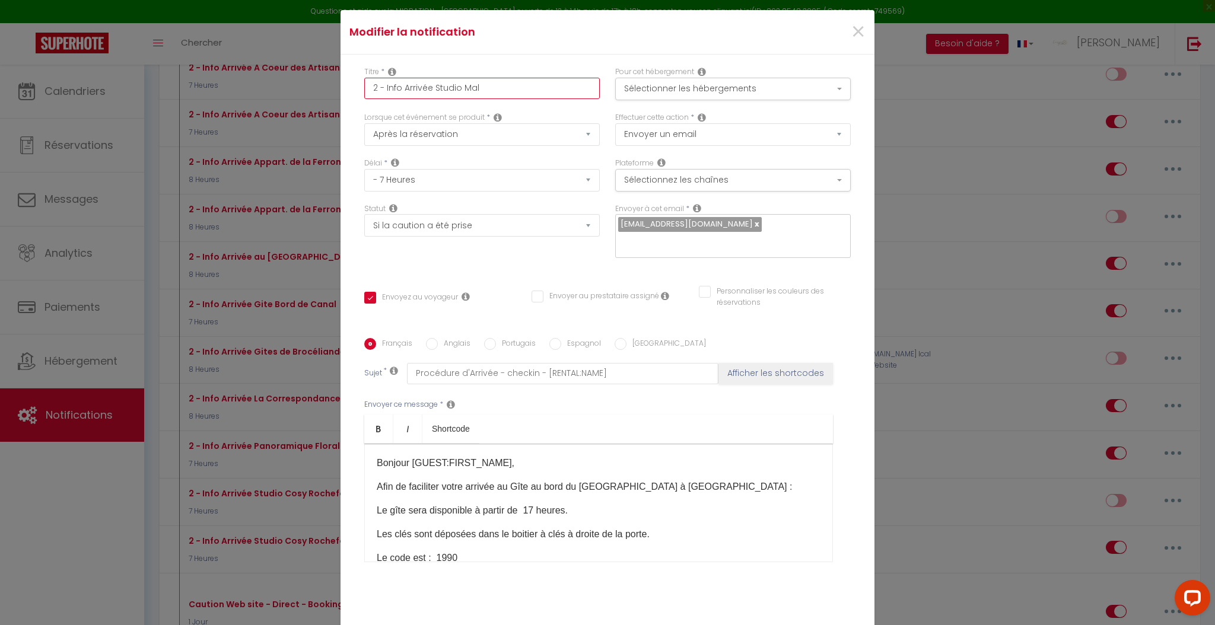
checkbox input "false"
type input "2 - Info Arrivée Studio [DEMOGRAPHIC_DATA]"
checkbox input "true"
checkbox input "false"
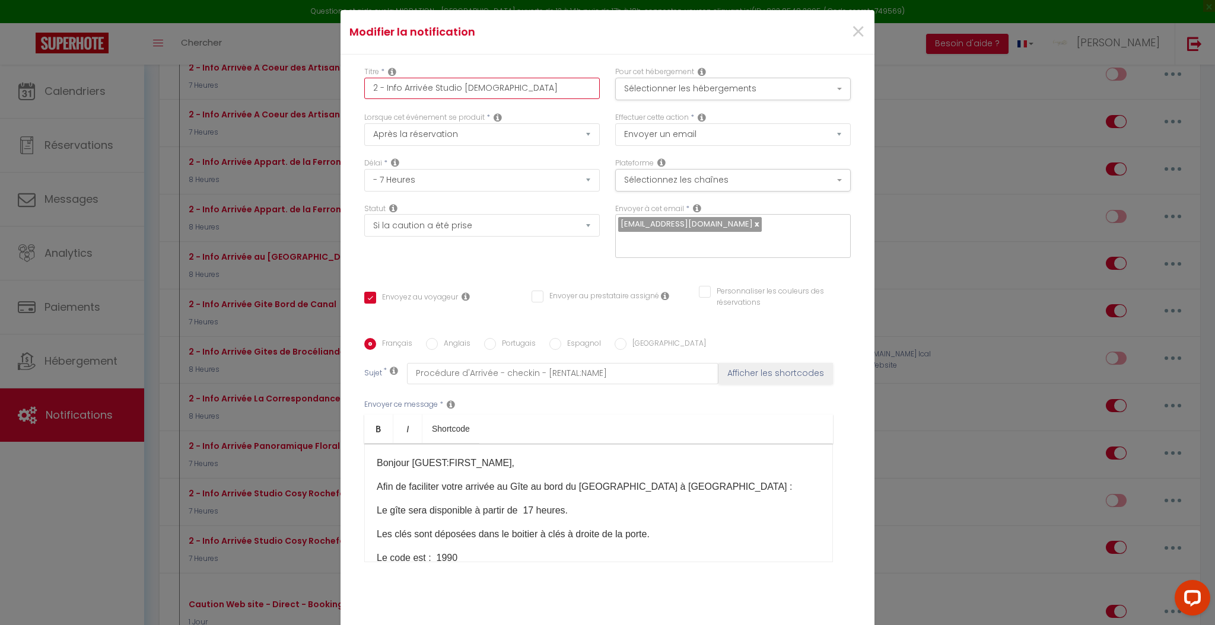
type input "2 - Info Arrivée Studio [DEMOGRAPHIC_DATA]"
checkbox input "true"
checkbox input "false"
type input "2 - Info Arrivée Studio Malest"
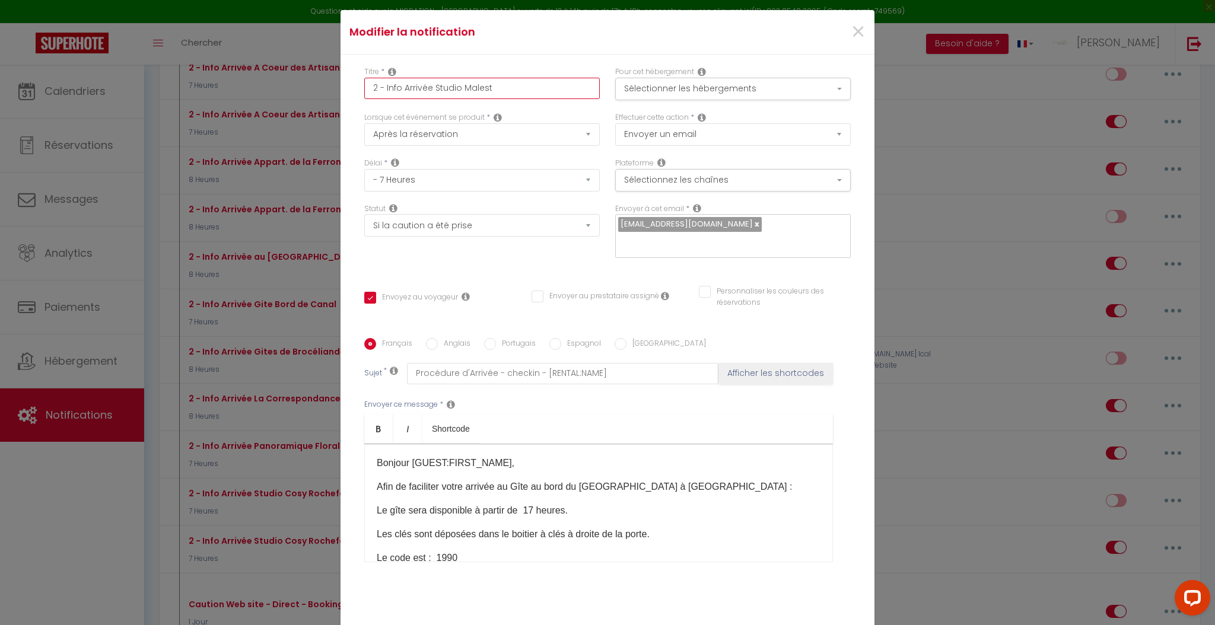
checkbox input "true"
checkbox input "false"
type input "2 - Info Arrivée Studio Malestr"
checkbox input "true"
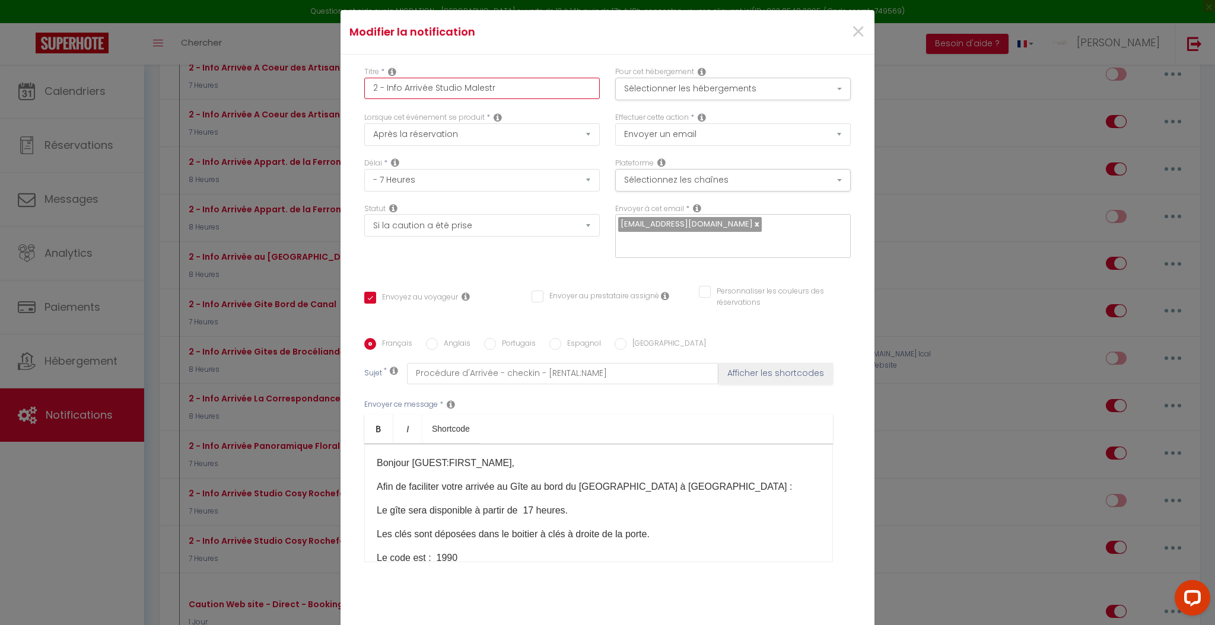
checkbox input "false"
type input "2 - Info Arrivée Studio Malestro"
checkbox input "true"
checkbox input "false"
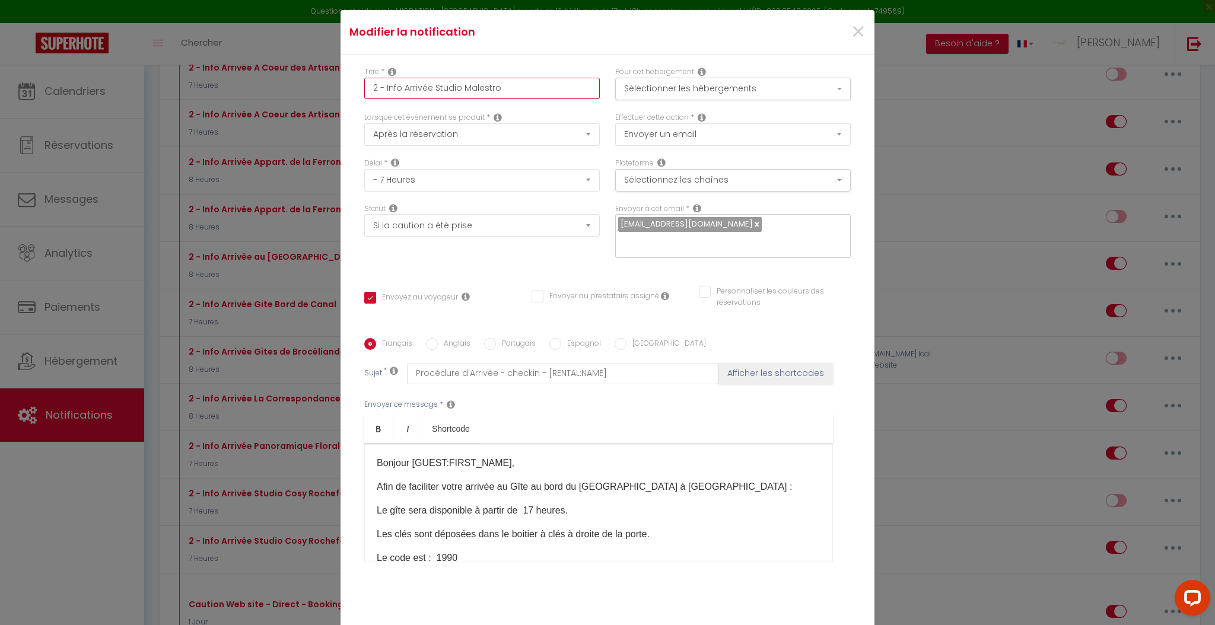
checkbox input "false"
type input "2 - Info Arrivée Studio Malestroi"
checkbox input "true"
checkbox input "false"
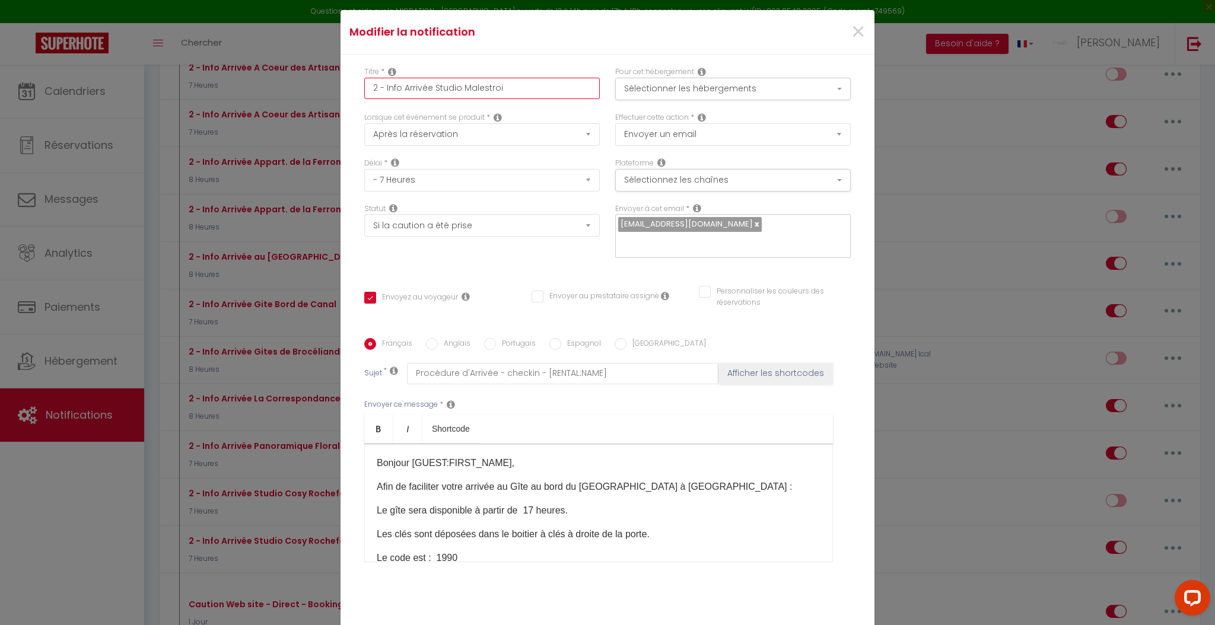
type input "2 - Info Arrivée Studio Malestroit"
checkbox input "true"
checkbox input "false"
type input "2 - Info Arrivée Studio Malestroit"
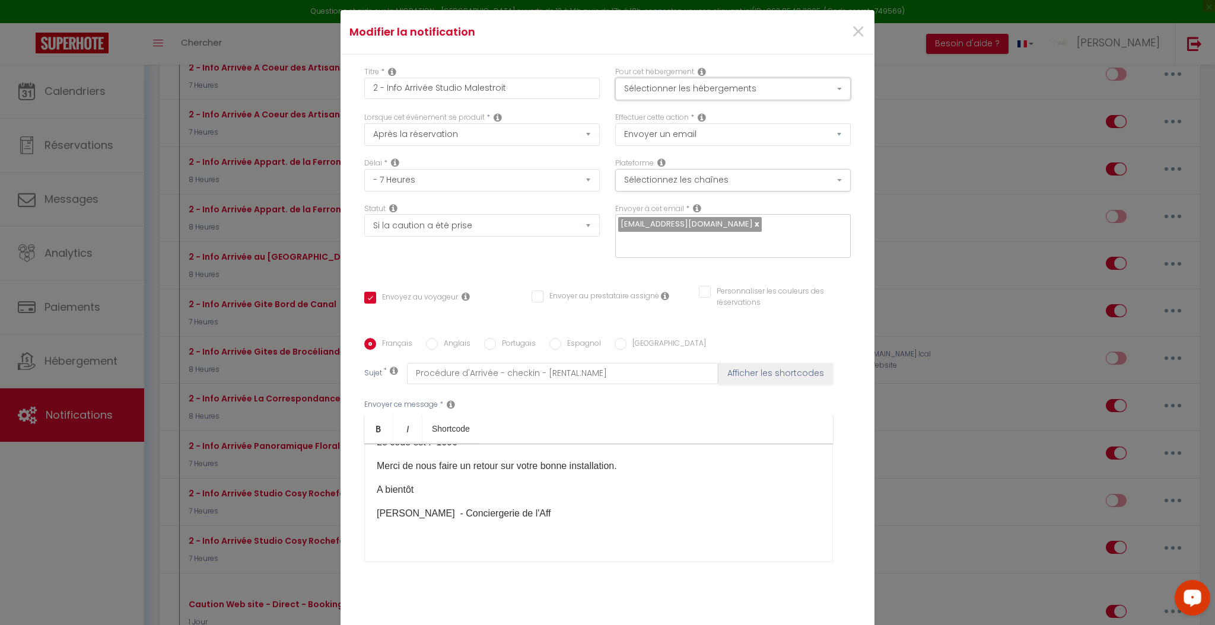
scroll to position [122, 0]
drag, startPoint x: 514, startPoint y: 501, endPoint x: 304, endPoint y: 494, distance: 210.1
click at [304, 494] on div "Modifier la notification × Titre * 2 - Info Arrivée Studio Malestroit Pour cet …" at bounding box center [607, 312] width 1215 height 625
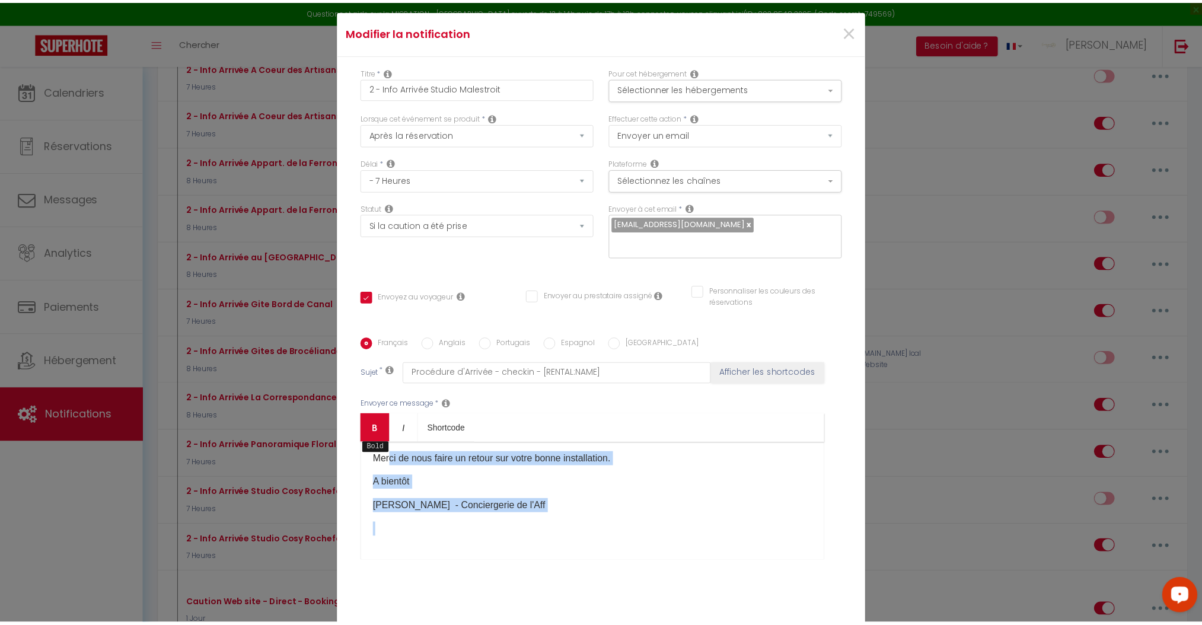
scroll to position [0, 0]
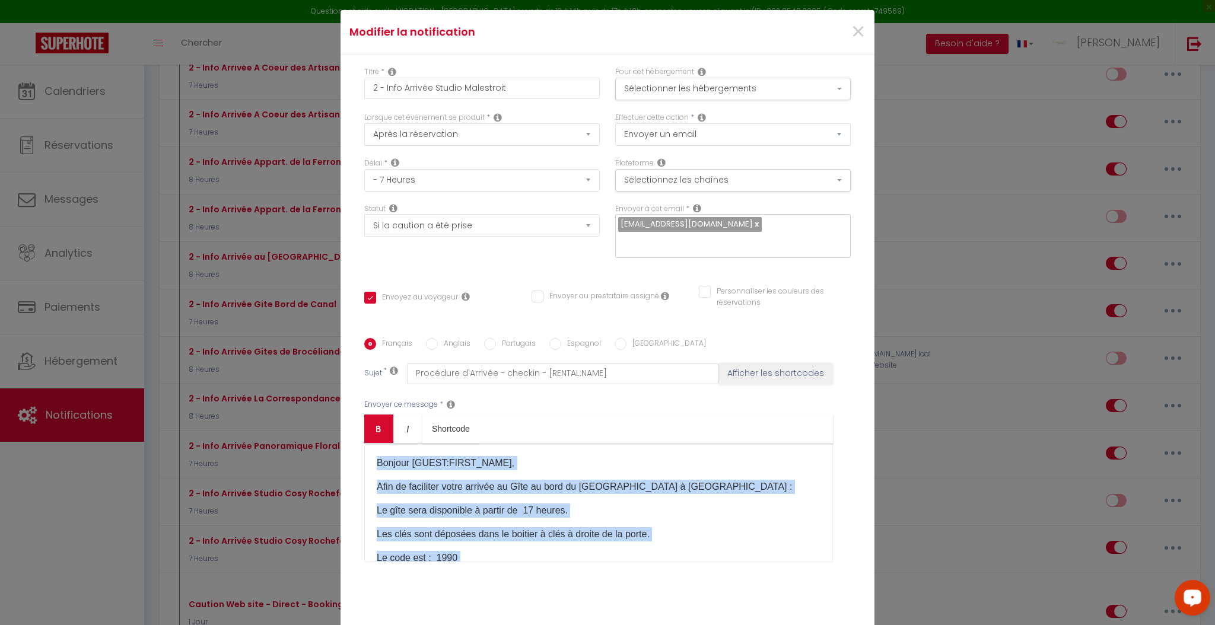
drag, startPoint x: 525, startPoint y: 515, endPoint x: 373, endPoint y: 441, distance: 169.0
click at [364, 453] on div "Bonjour [GUEST:FIRST_NAME], Afin de faciliter votre arrivée au Gîte au bord du …" at bounding box center [598, 503] width 469 height 119
copy div "Bonjour [GUEST:FIRST_NAME], Afin de faciliter votre arrivée au Gîte au bord du …"
click at [855, 27] on span "×" at bounding box center [858, 32] width 15 height 36
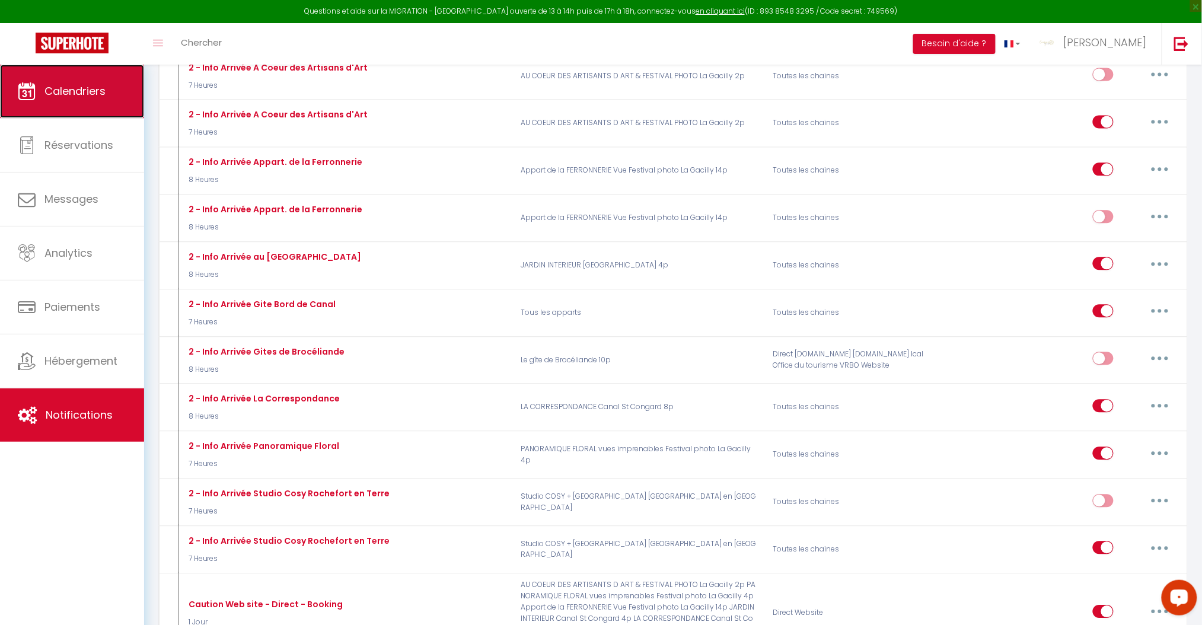
click at [59, 102] on link "Calendriers" at bounding box center [72, 91] width 144 height 53
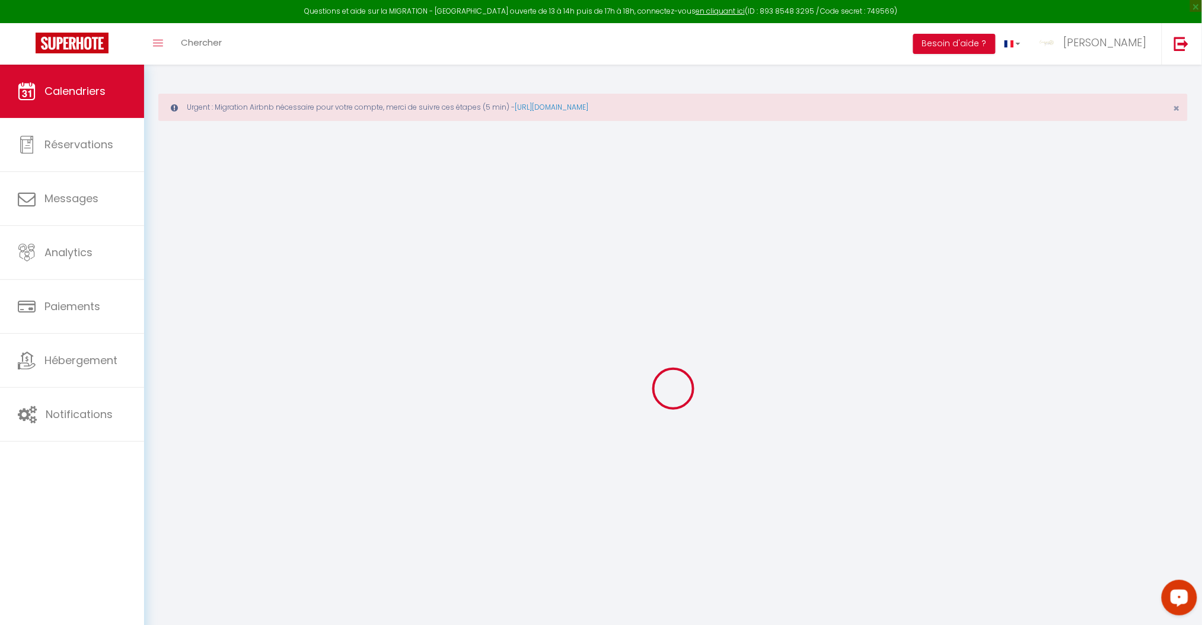
select select
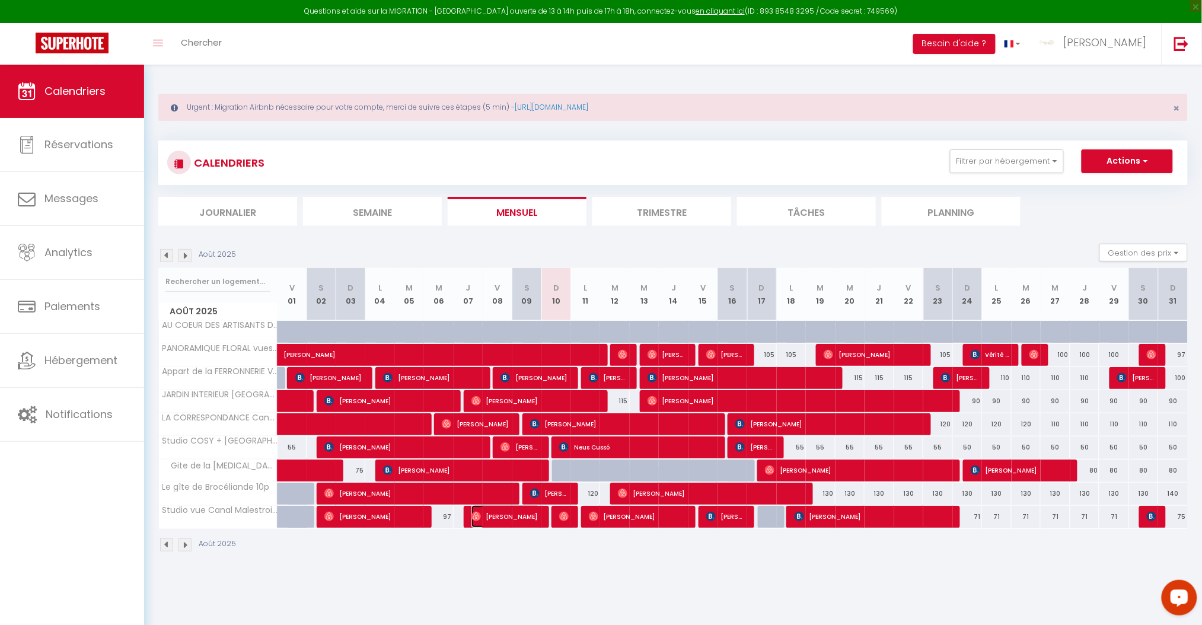
click at [511, 514] on span "[PERSON_NAME]" at bounding box center [506, 516] width 69 height 23
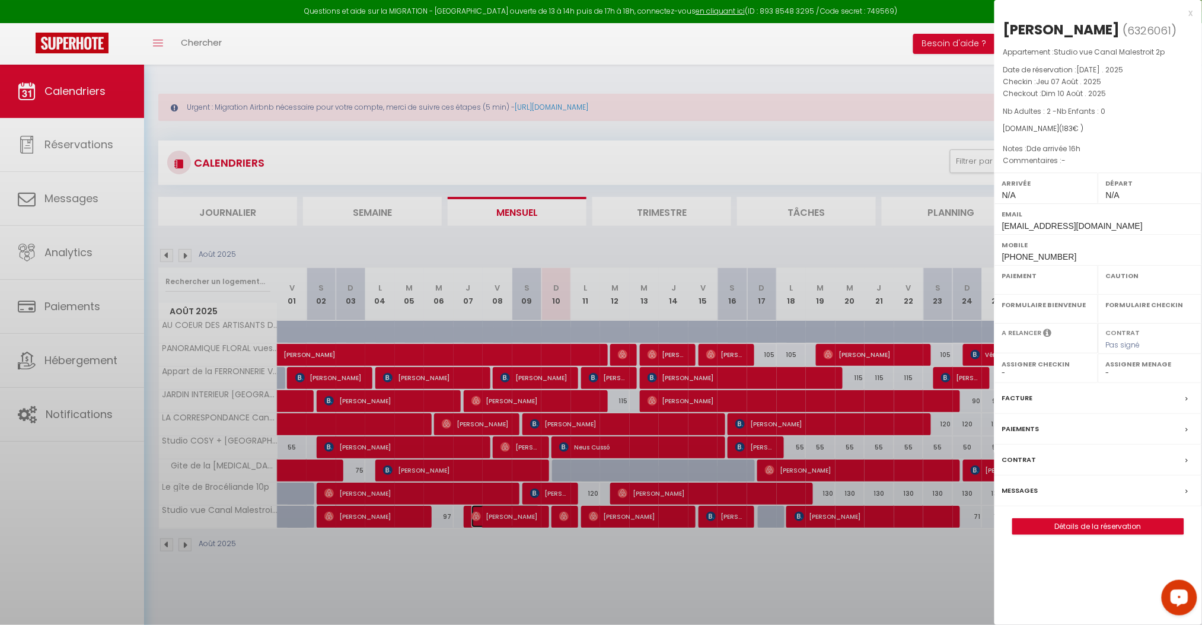
select select "OK"
select select "0"
select select "1"
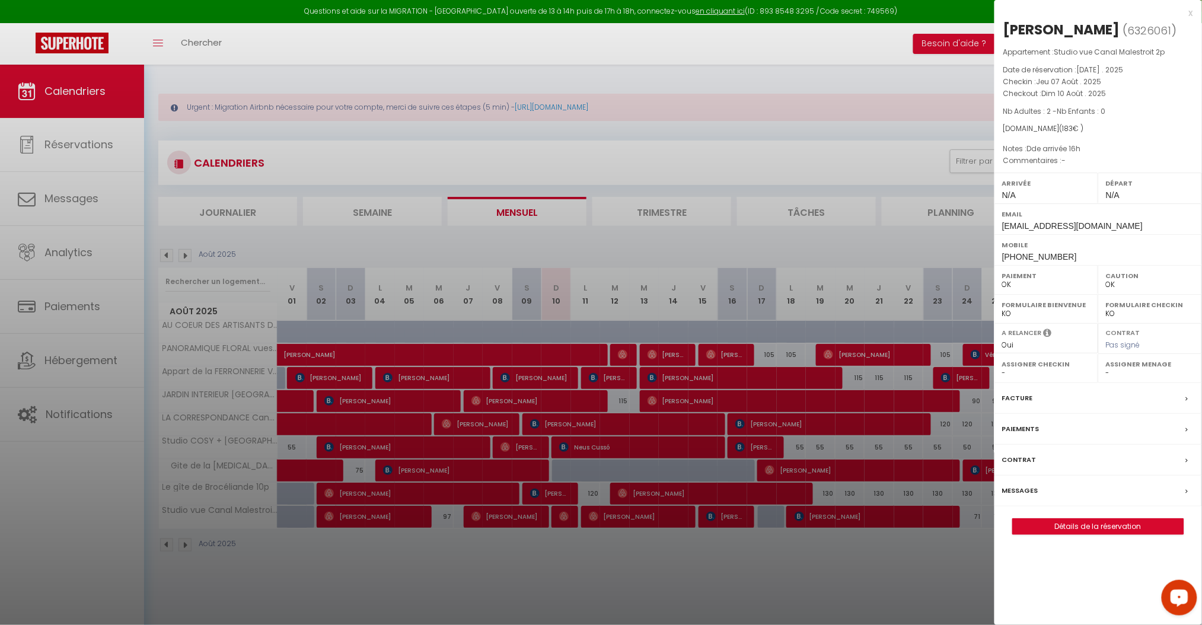
click at [1019, 497] on label "Messages" at bounding box center [1020, 491] width 36 height 12
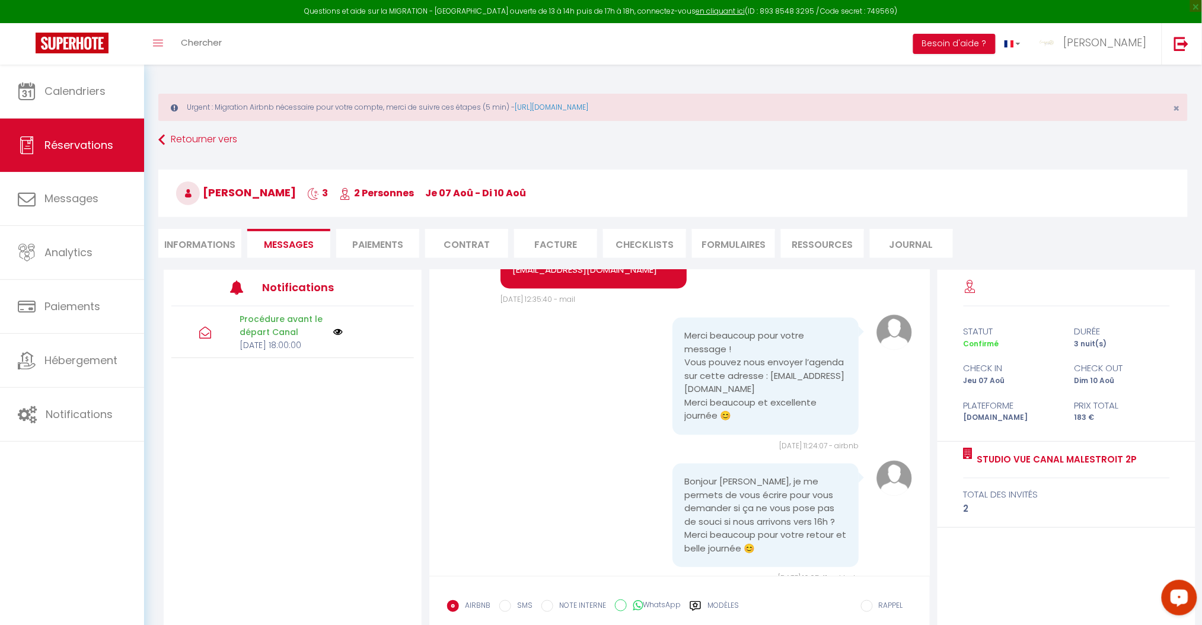
scroll to position [1072, 0]
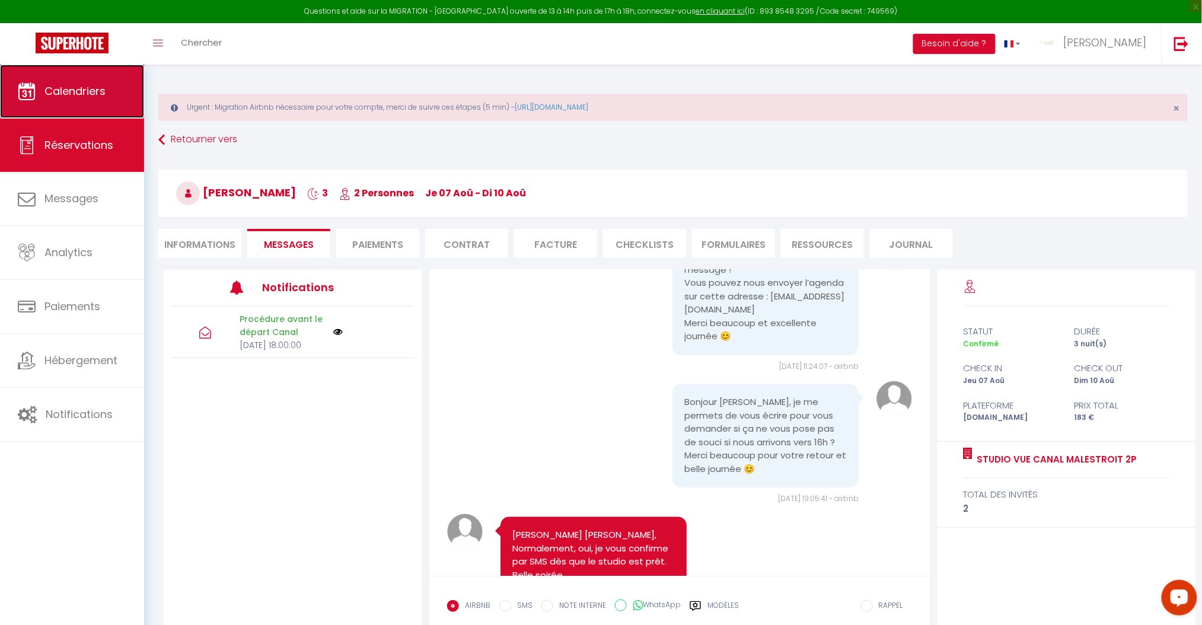
click at [94, 88] on span "Calendriers" at bounding box center [74, 91] width 61 height 15
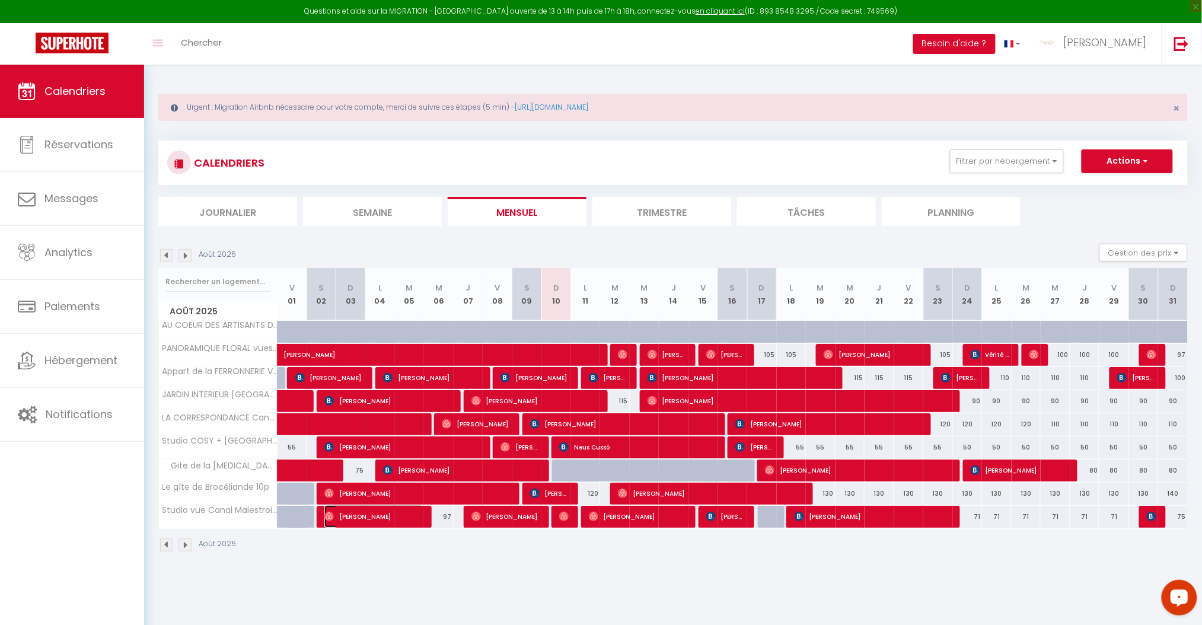
click at [372, 511] on span "[PERSON_NAME]" at bounding box center [373, 516] width 99 height 23
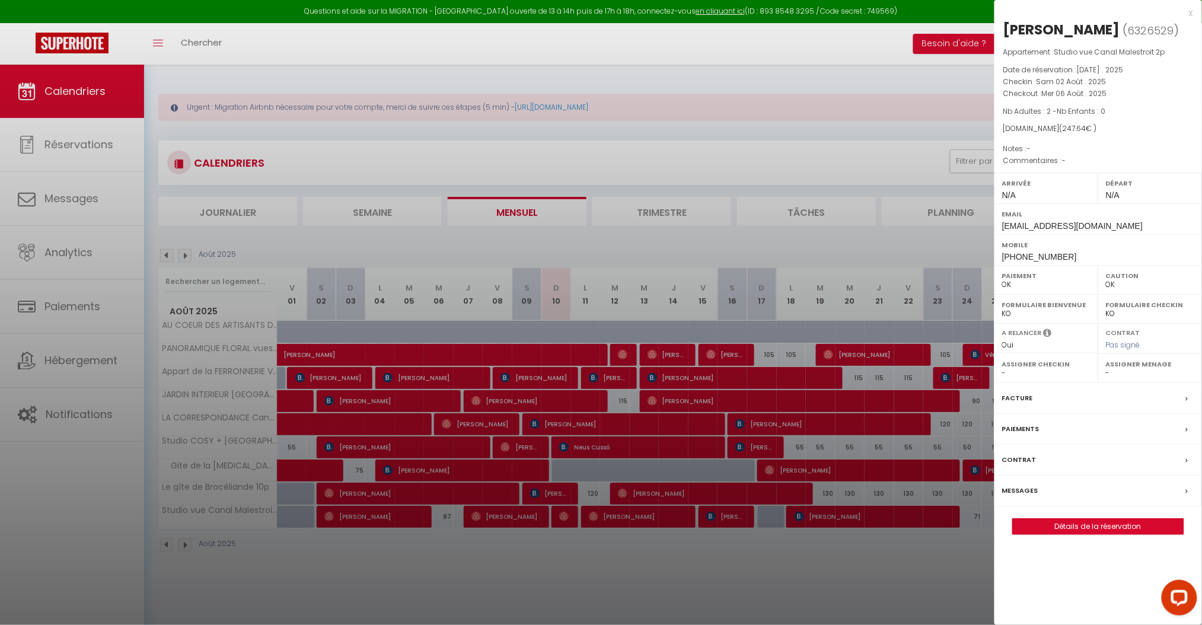
click at [1024, 489] on label "Messages" at bounding box center [1020, 491] width 36 height 12
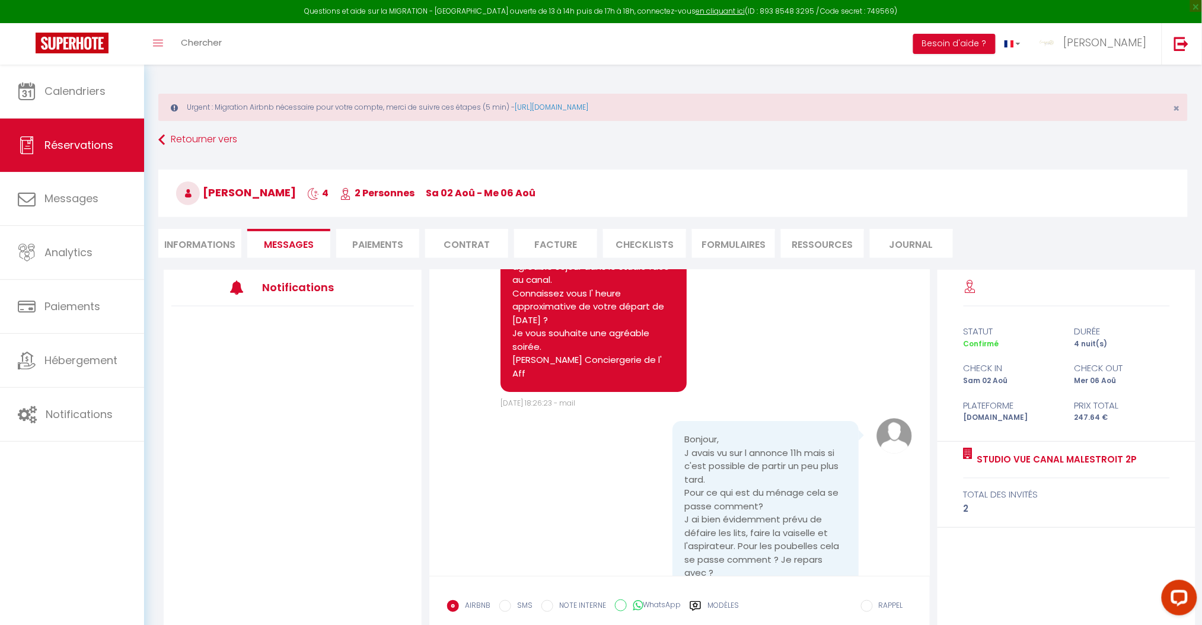
scroll to position [1661, 0]
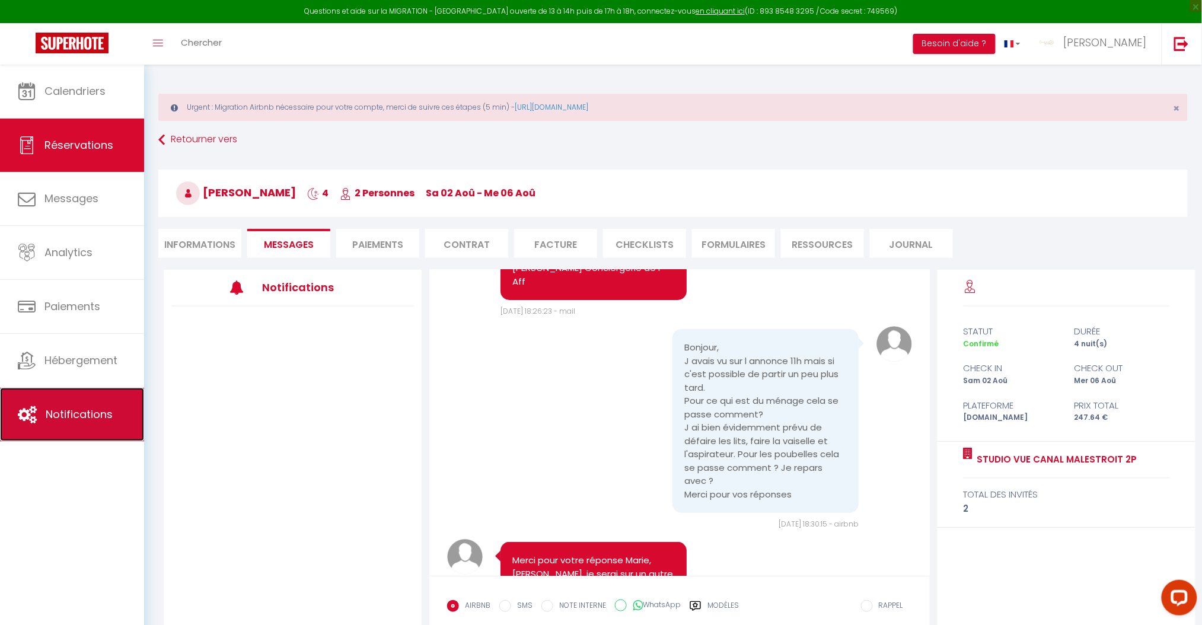
click at [79, 413] on span "Notifications" at bounding box center [79, 414] width 67 height 15
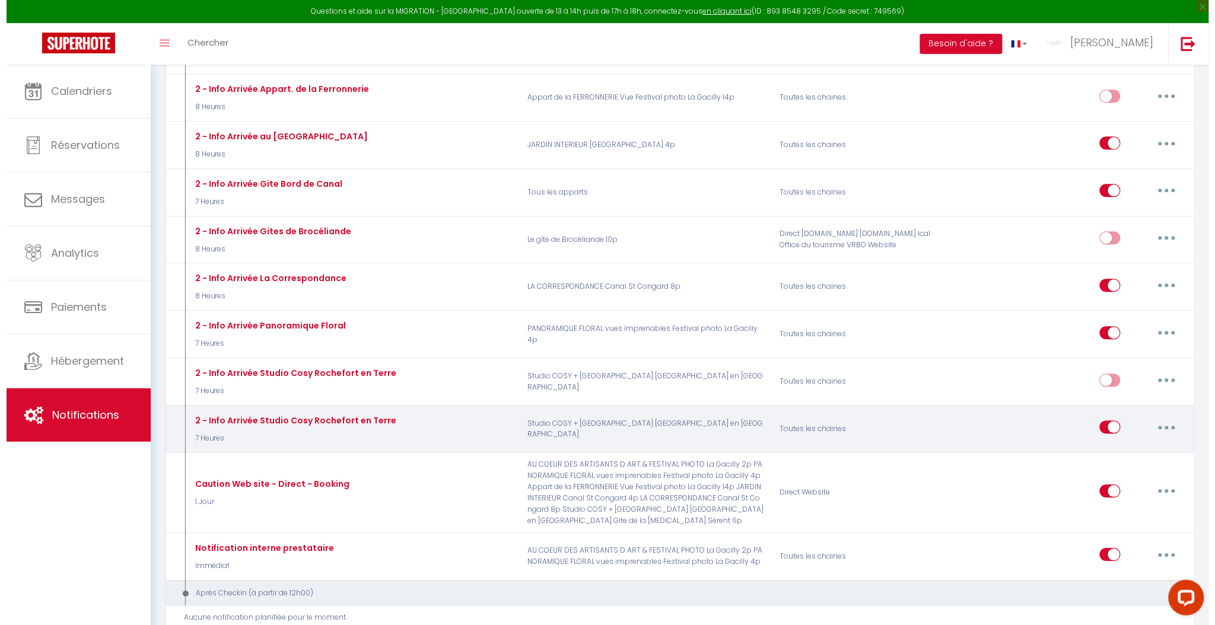
scroll to position [1028, 0]
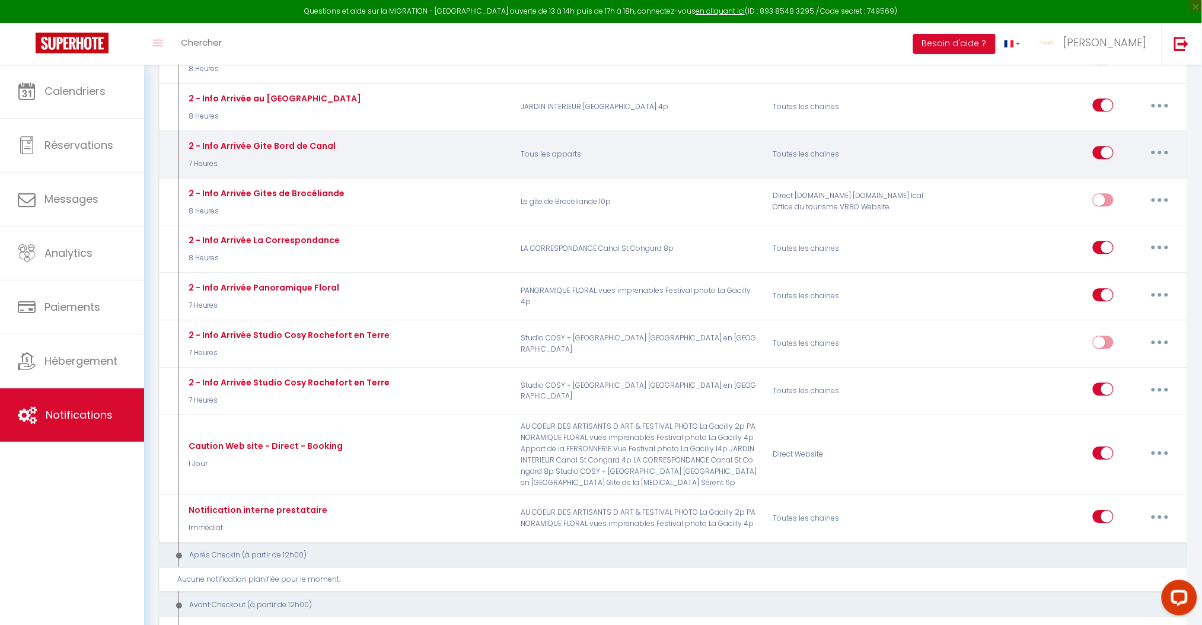
click at [1158, 156] on button "button" at bounding box center [1160, 152] width 33 height 19
click at [1115, 178] on link "Editer" at bounding box center [1129, 180] width 88 height 20
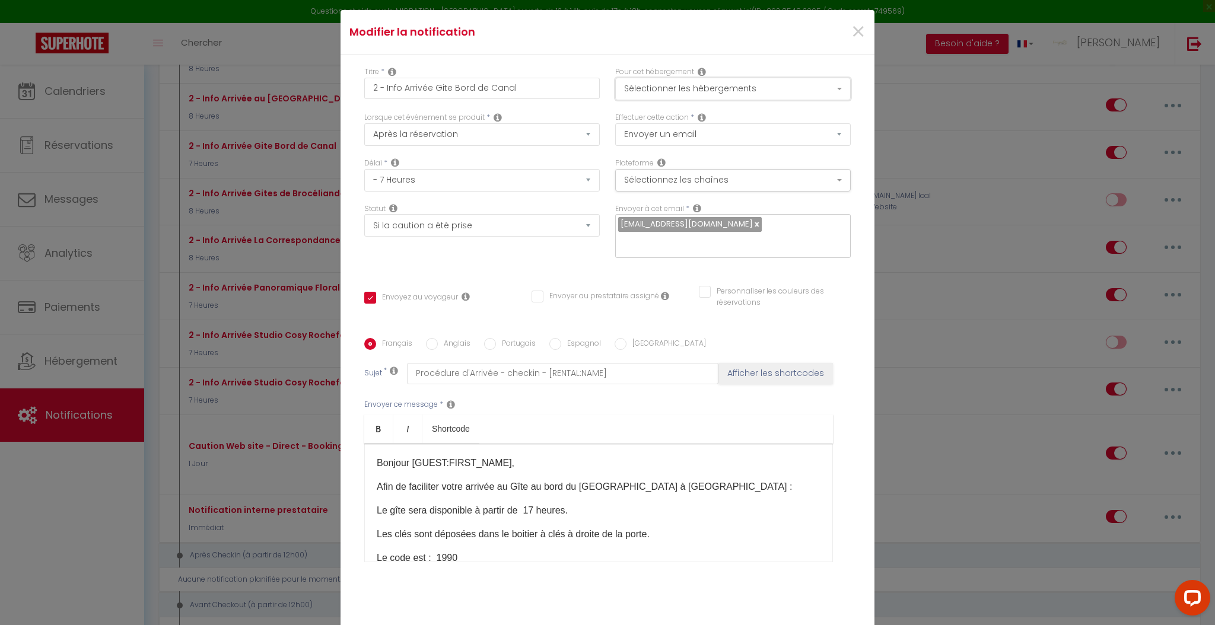
click at [762, 88] on button "Sélectionner les hébergements" at bounding box center [732, 89] width 235 height 23
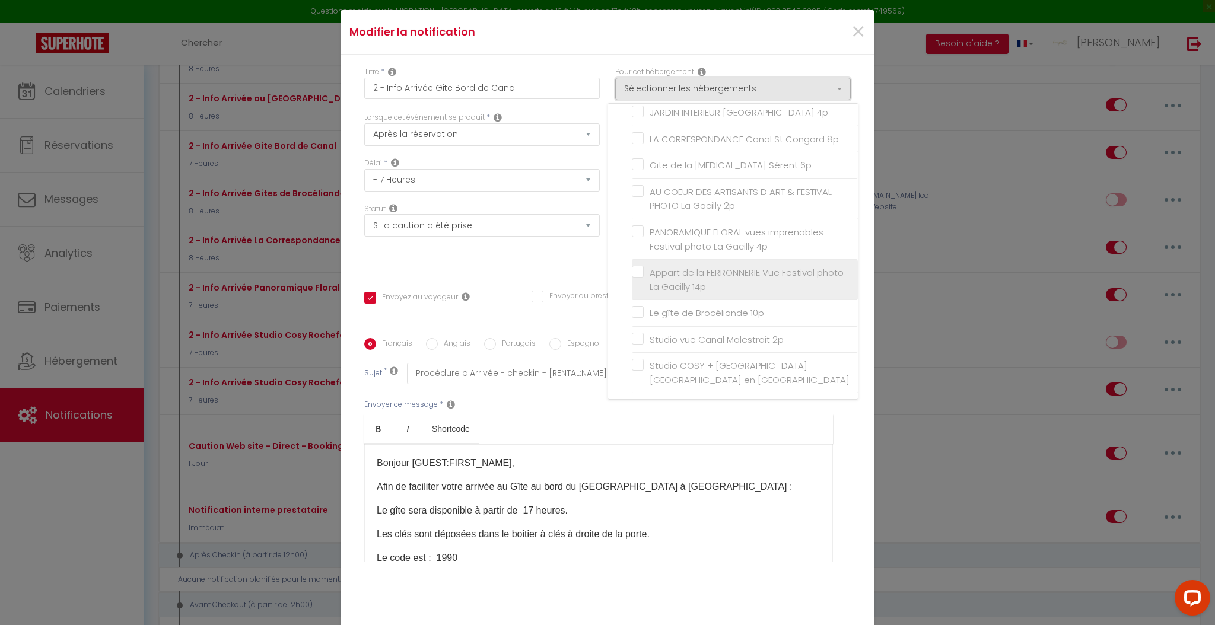
scroll to position [62, 0]
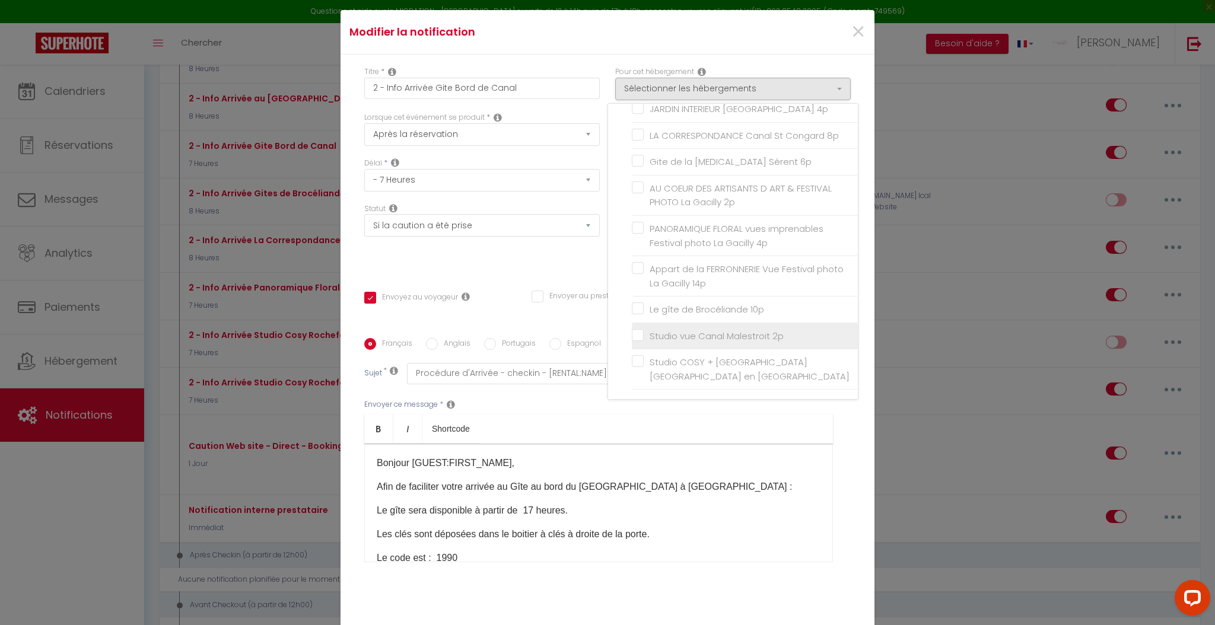
click at [632, 337] on input "Studio vue Canal Malestroit 2p" at bounding box center [745, 336] width 226 height 12
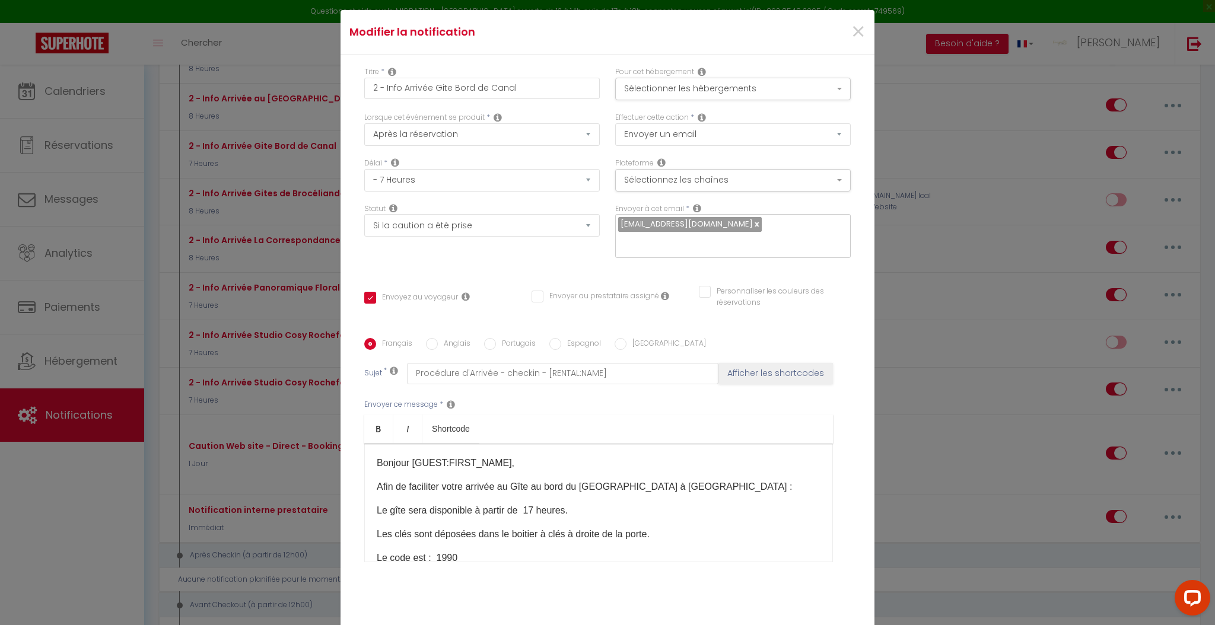
click at [366, 461] on div "Bonjour [GUEST:FIRST_NAME], Afin de faciliter votre arrivée au Gîte au bord du …" at bounding box center [598, 503] width 469 height 119
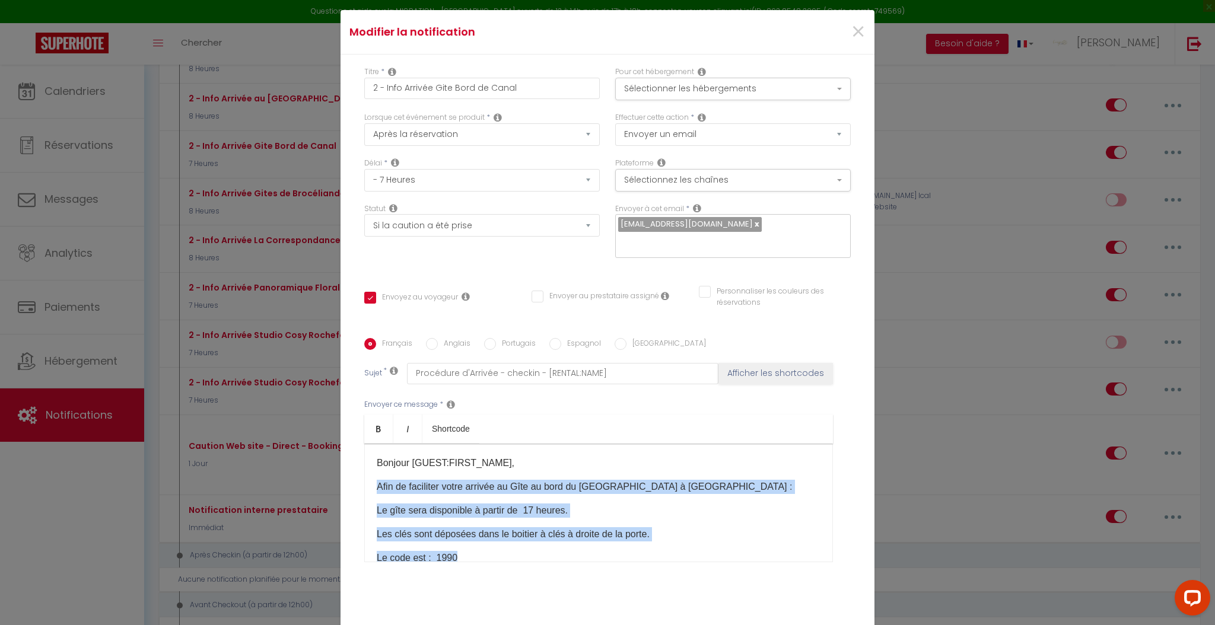
scroll to position [122, 0]
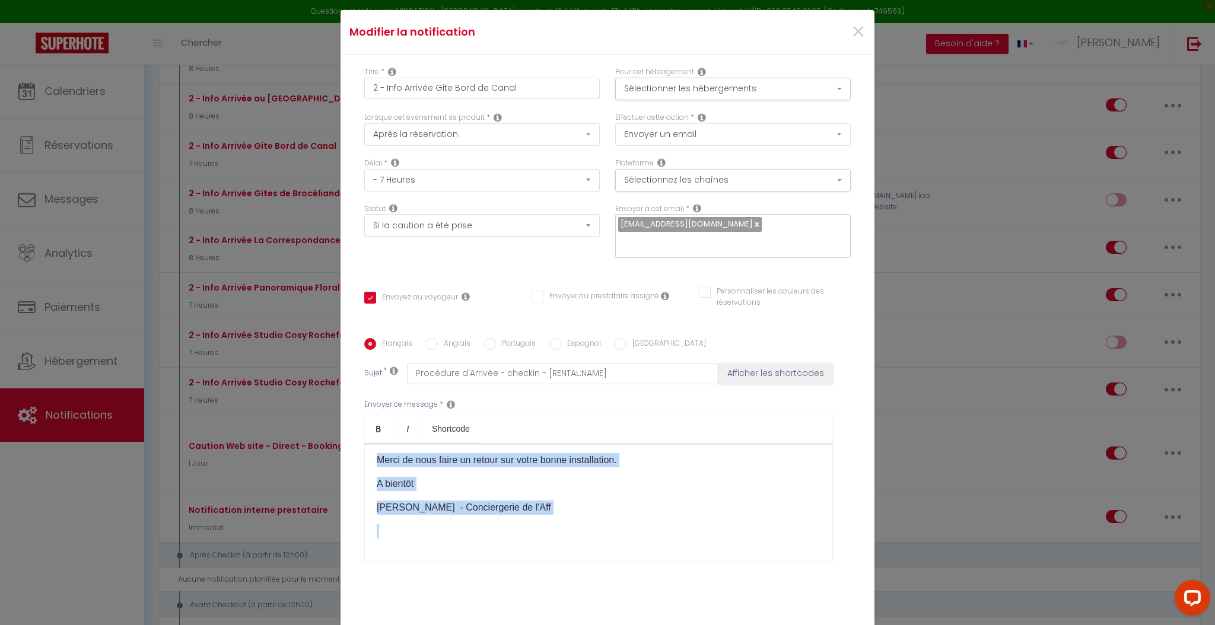
drag, startPoint x: 368, startPoint y: 484, endPoint x: 601, endPoint y: 612, distance: 265.2
click at [601, 612] on div "Titre * 2 - Info Arrivée Gite Bord de Canal Pour cet hébergement Sélectionner l…" at bounding box center [607, 339] width 534 height 568
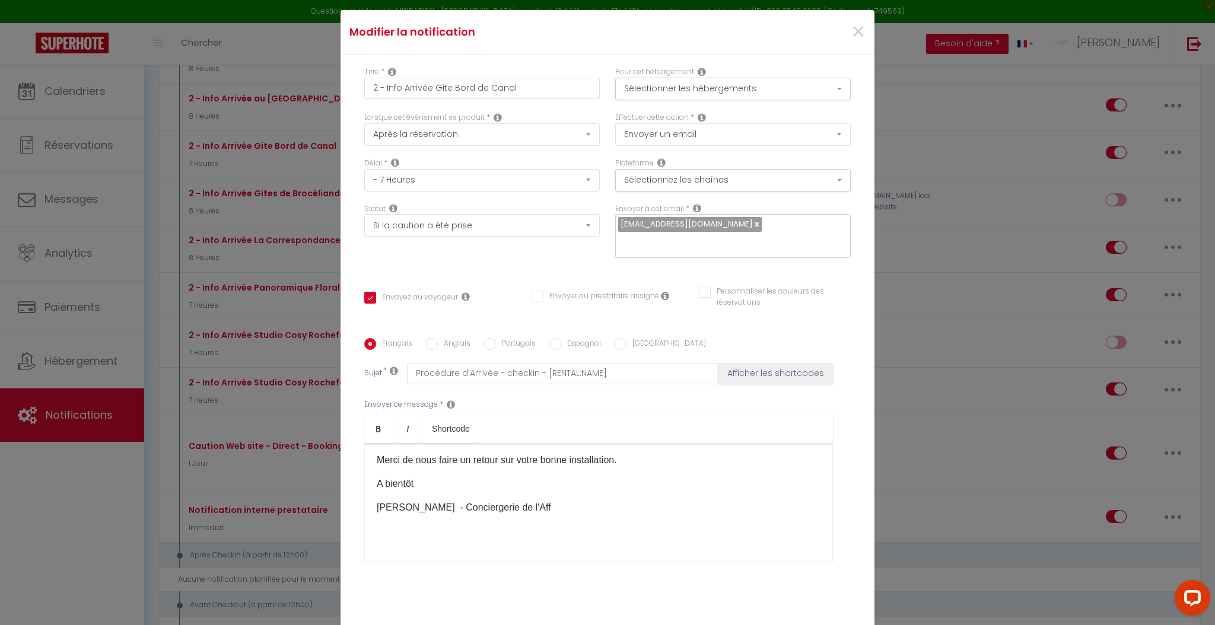
scroll to position [0, 0]
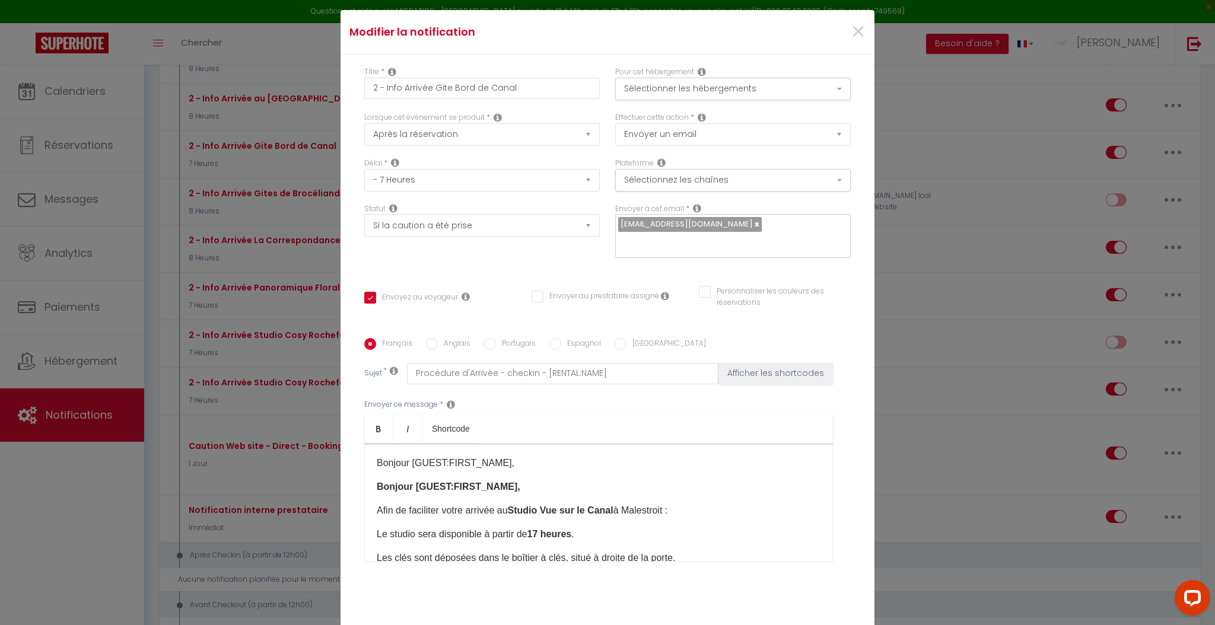
click at [523, 463] on p "Bonjour [GUEST:FIRST_NAME]," at bounding box center [599, 463] width 444 height 14
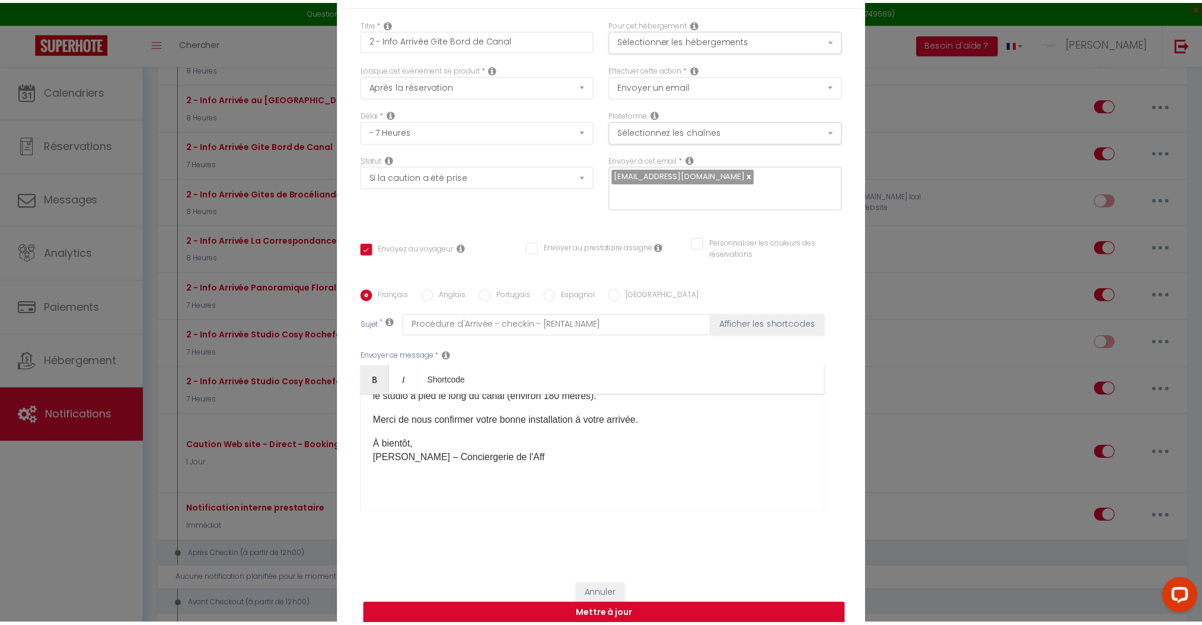
scroll to position [72, 0]
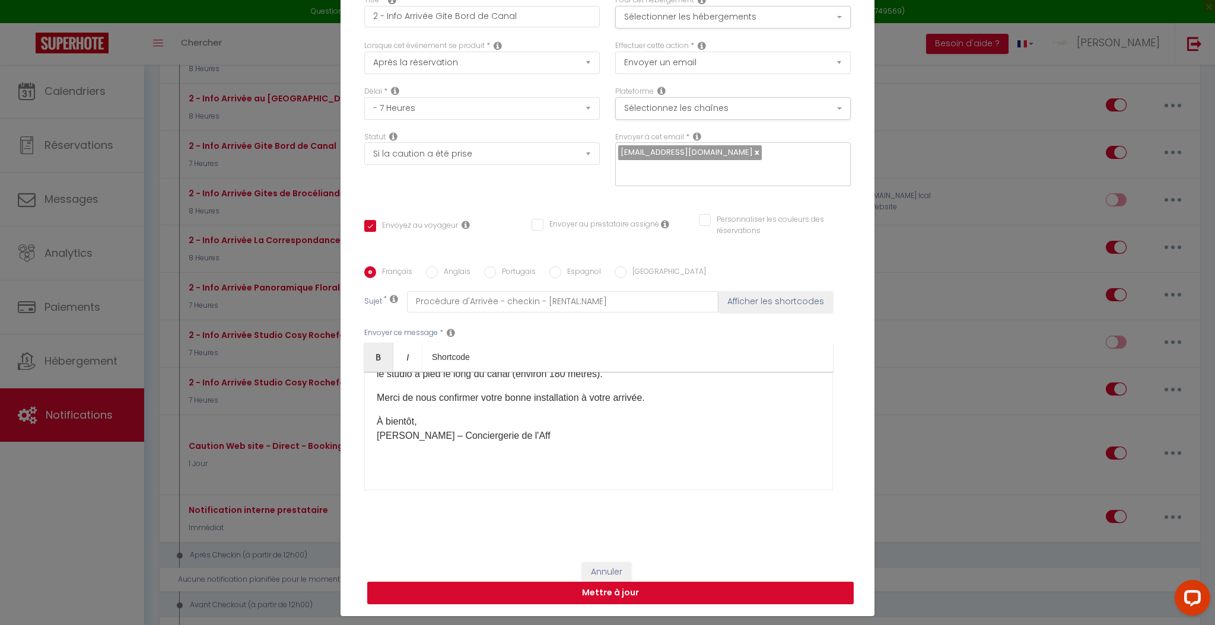
click at [626, 585] on button "Mettre à jour" at bounding box center [610, 593] width 486 height 23
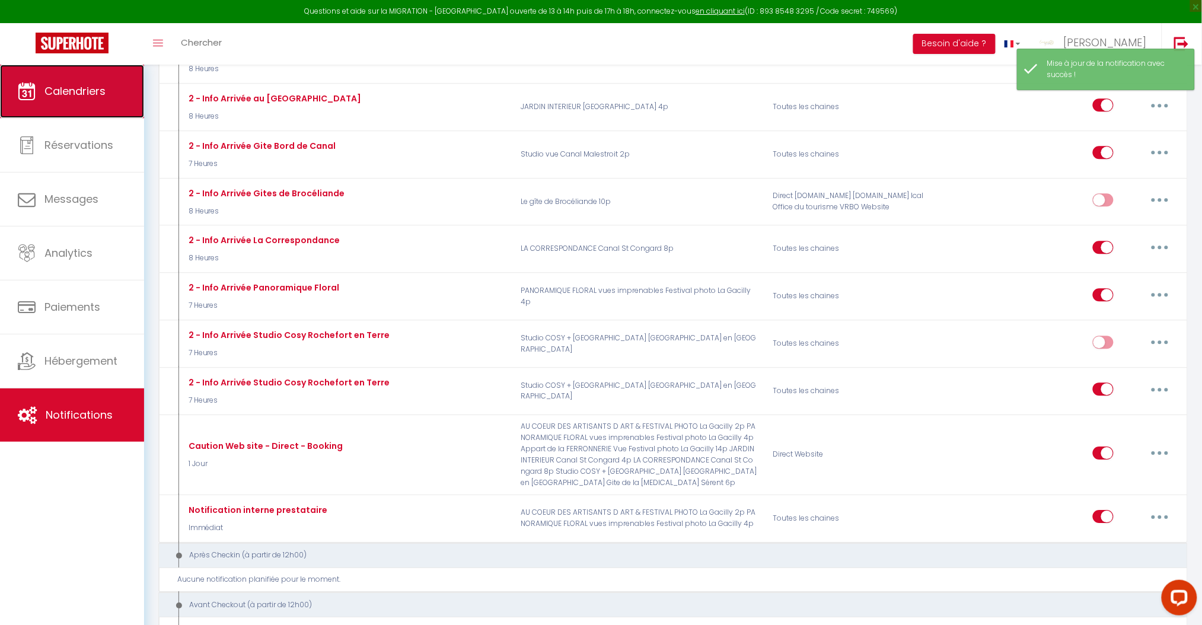
click at [82, 101] on link "Calendriers" at bounding box center [72, 91] width 144 height 53
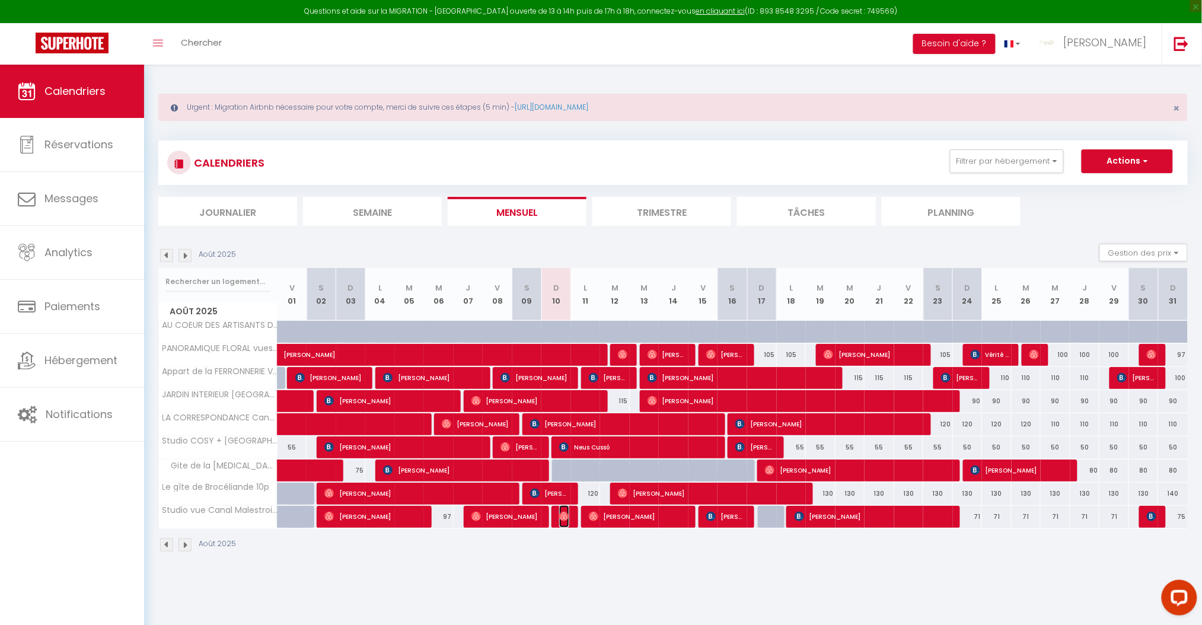
click at [562, 518] on img at bounding box center [563, 516] width 9 height 9
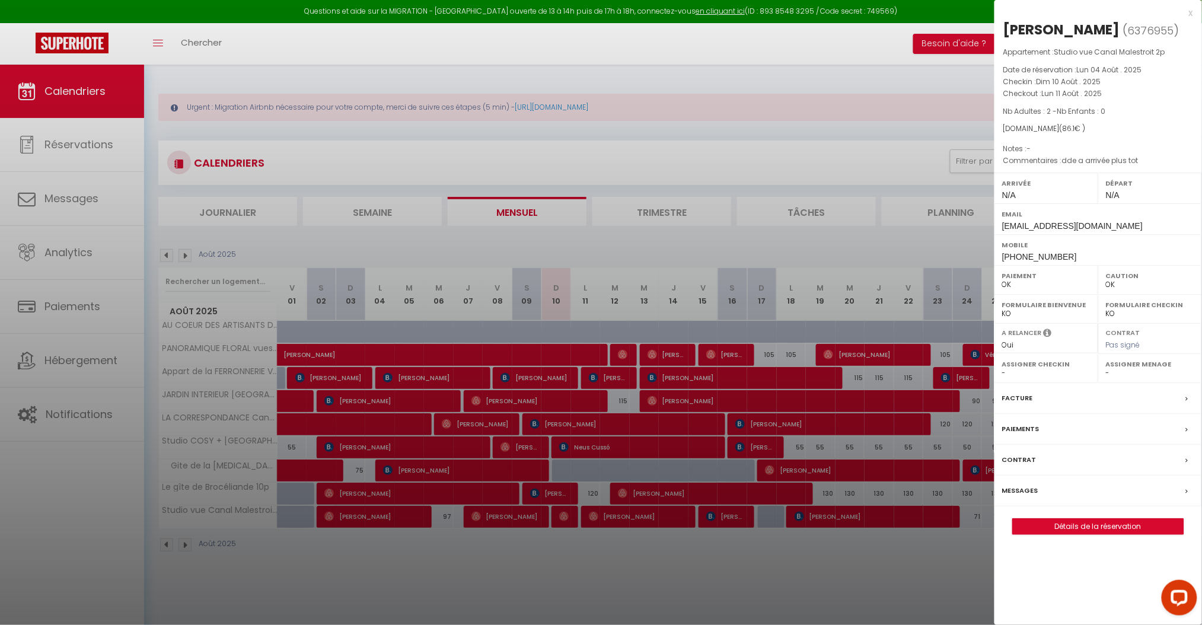
click at [1021, 482] on div "Messages" at bounding box center [1099, 491] width 208 height 31
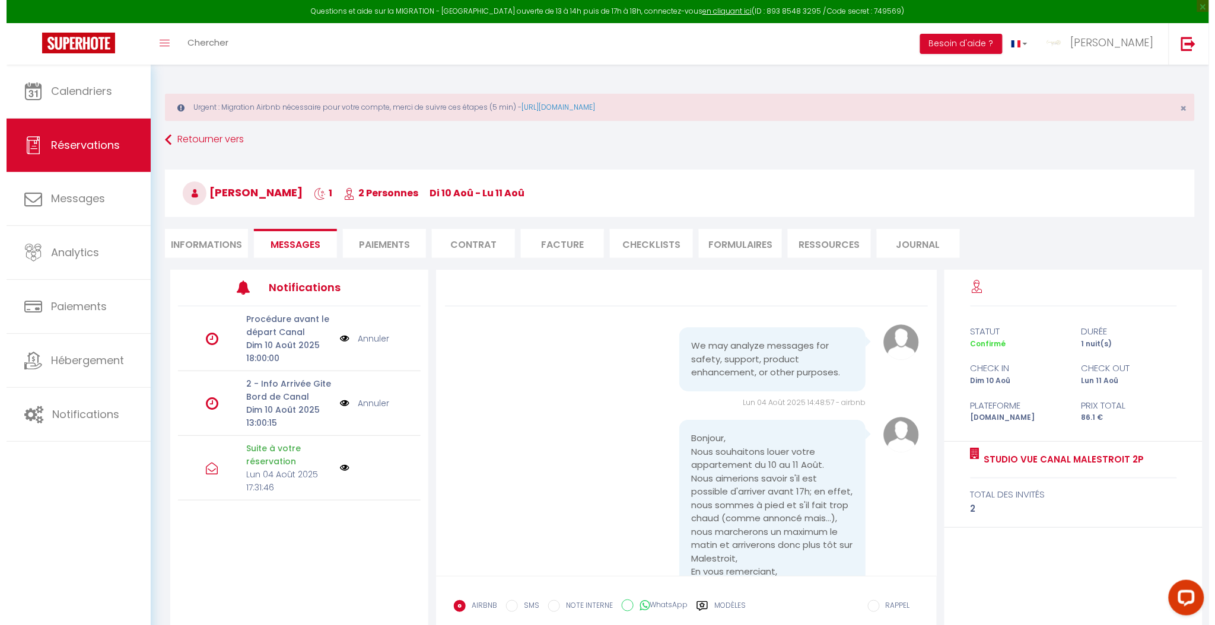
scroll to position [1294, 0]
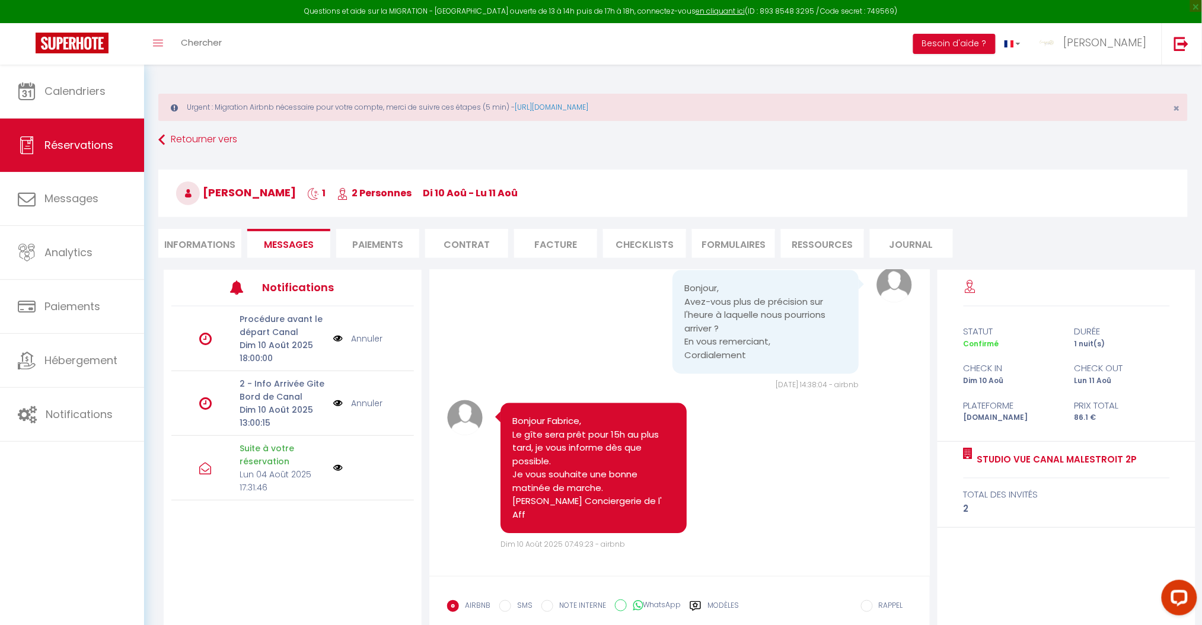
click at [339, 402] on img at bounding box center [337, 403] width 9 height 13
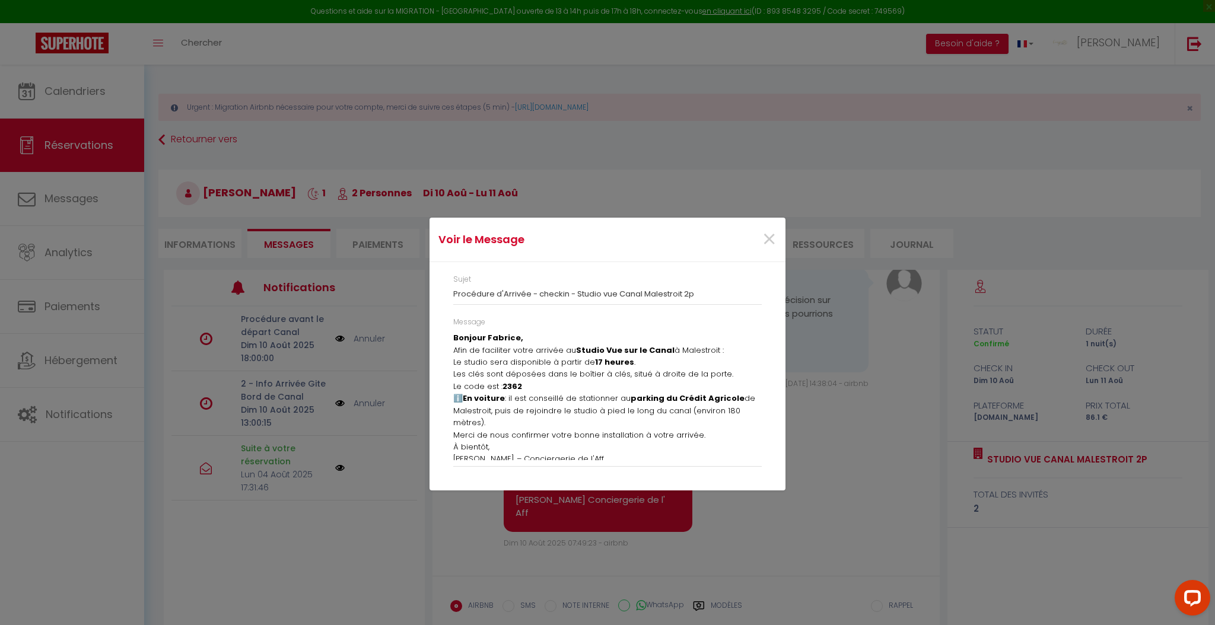
click at [451, 337] on div "Message Bonjour Fabrice, Afin de faciliter votre arrivée au [GEOGRAPHIC_DATA] s…" at bounding box center [607, 398] width 324 height 162
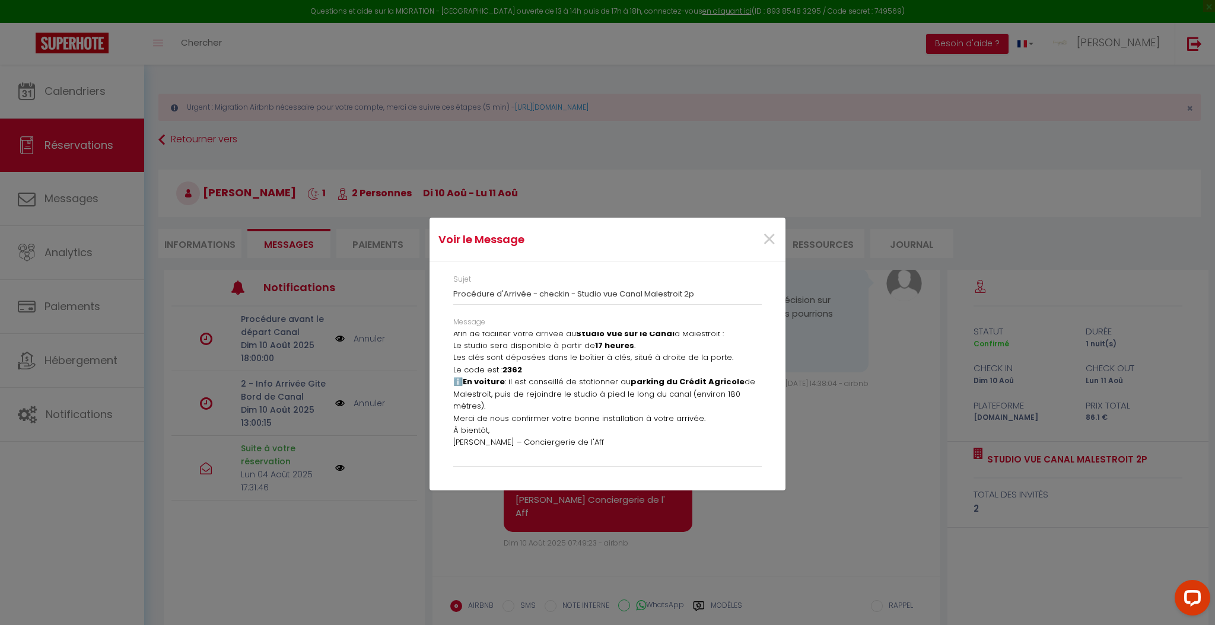
scroll to position [0, 0]
